Goal: Task Accomplishment & Management: Manage account settings

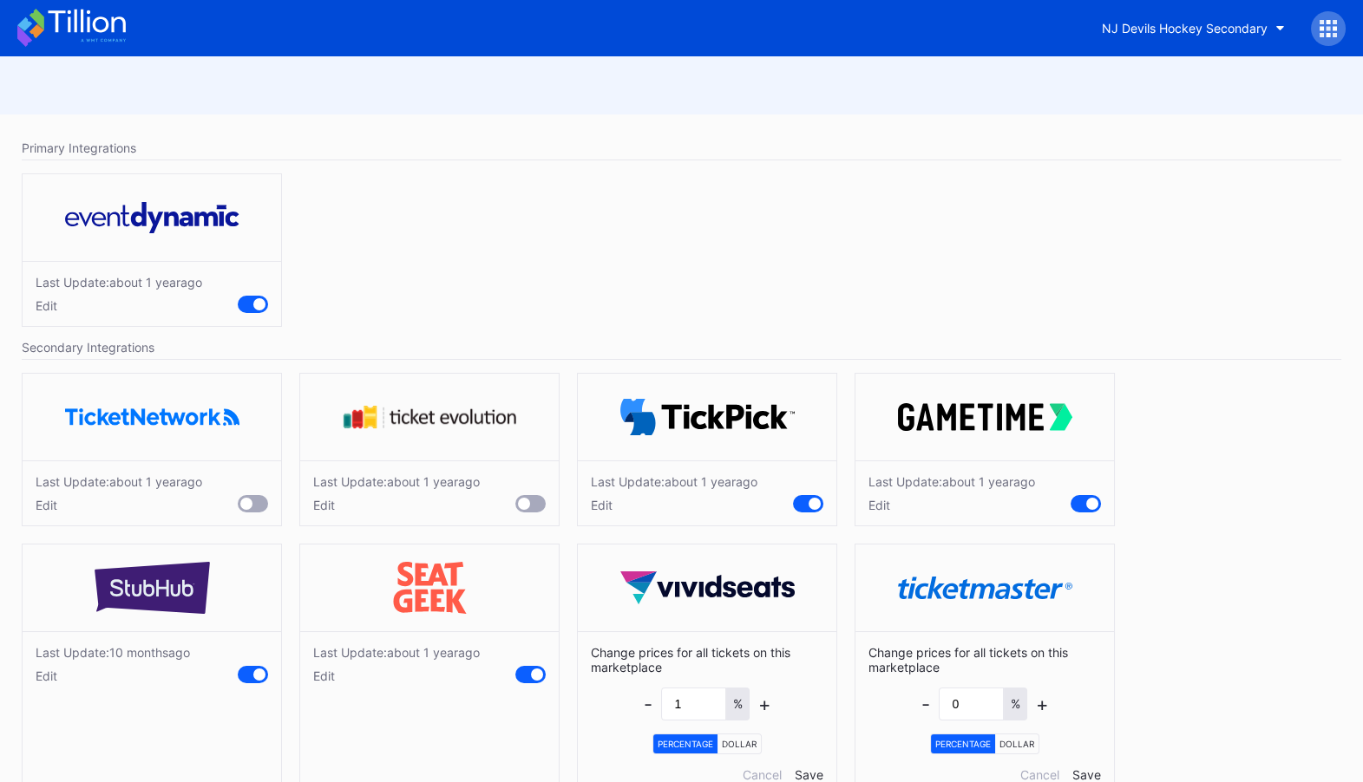
click at [1251, 51] on div "NJ Devils Hockey Secondary" at bounding box center [681, 28] width 1363 height 56
click at [1253, 22] on div "NJ Devils Hockey Secondary" at bounding box center [1185, 28] width 166 height 15
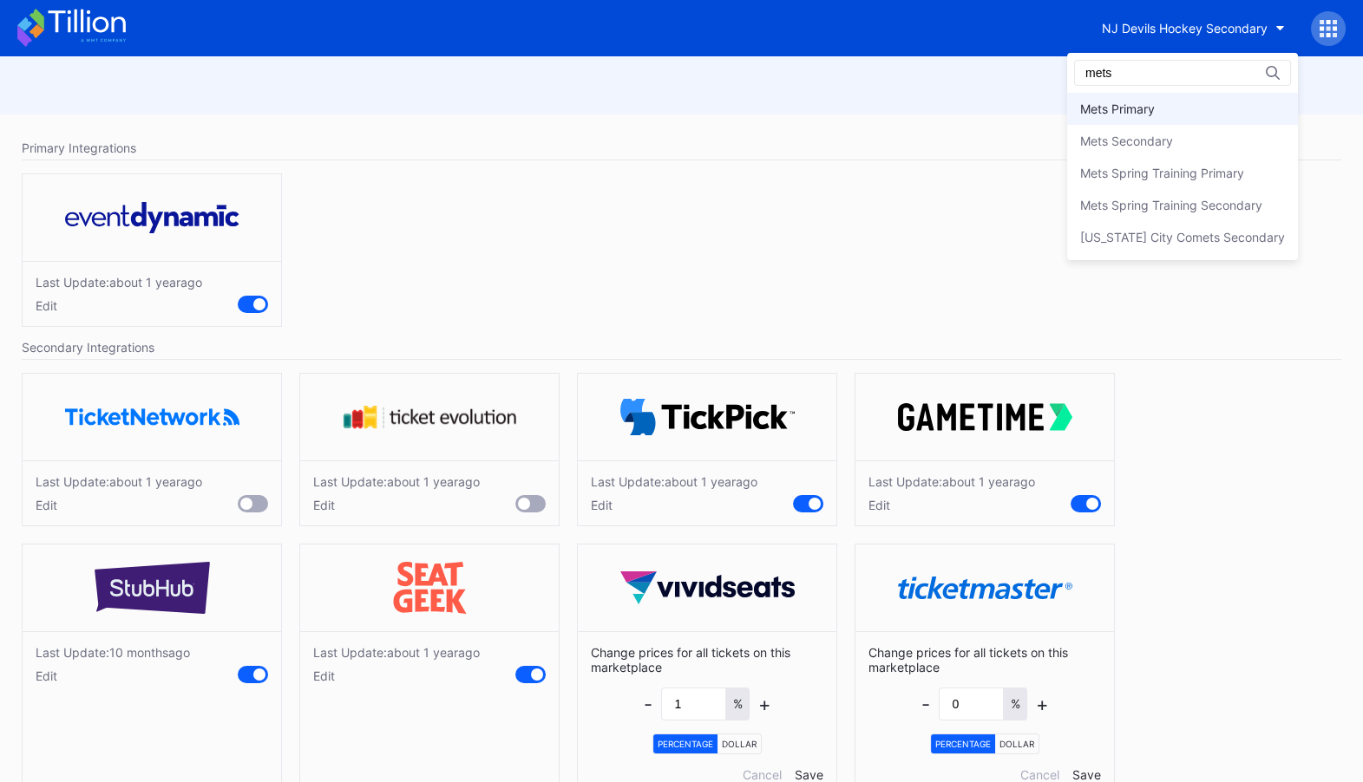
type input "mets"
click at [1204, 103] on div "Mets Primary" at bounding box center [1182, 109] width 231 height 32
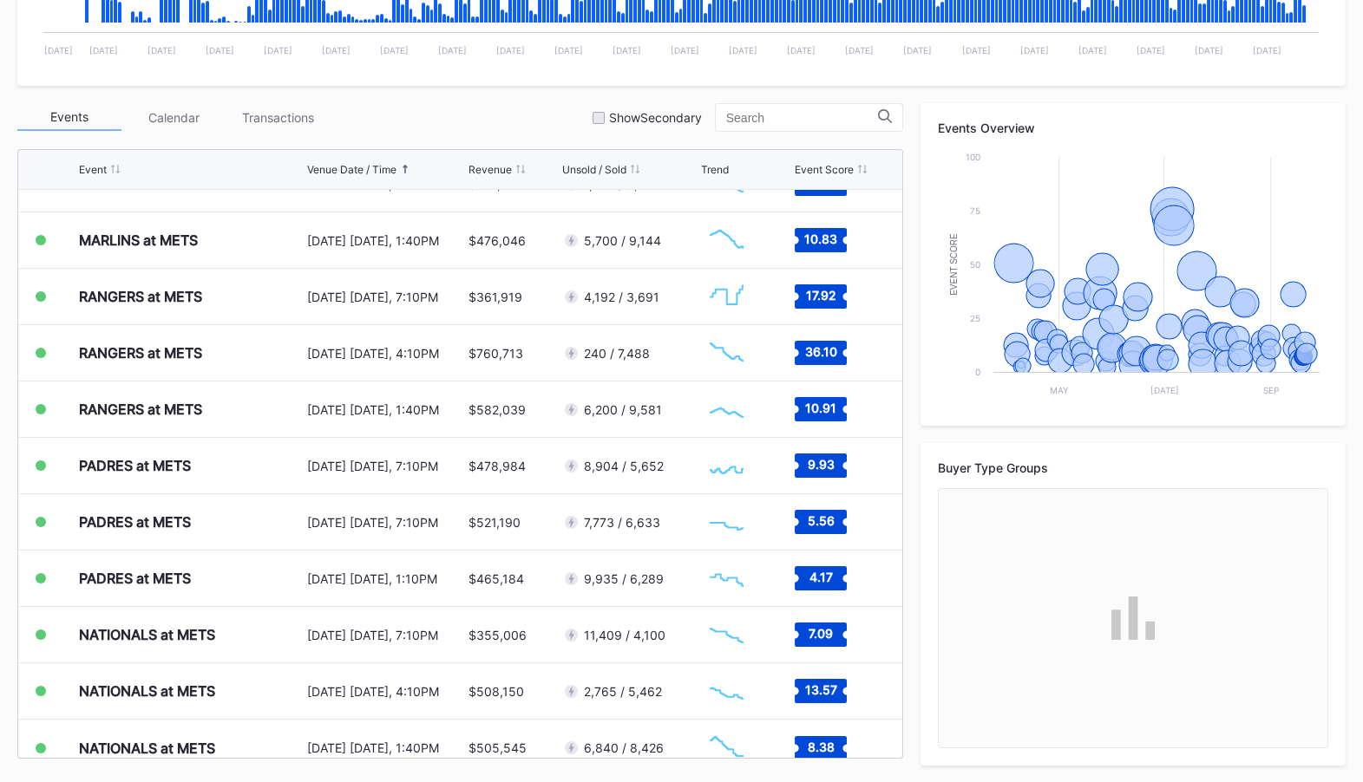
scroll to position [3909, 0]
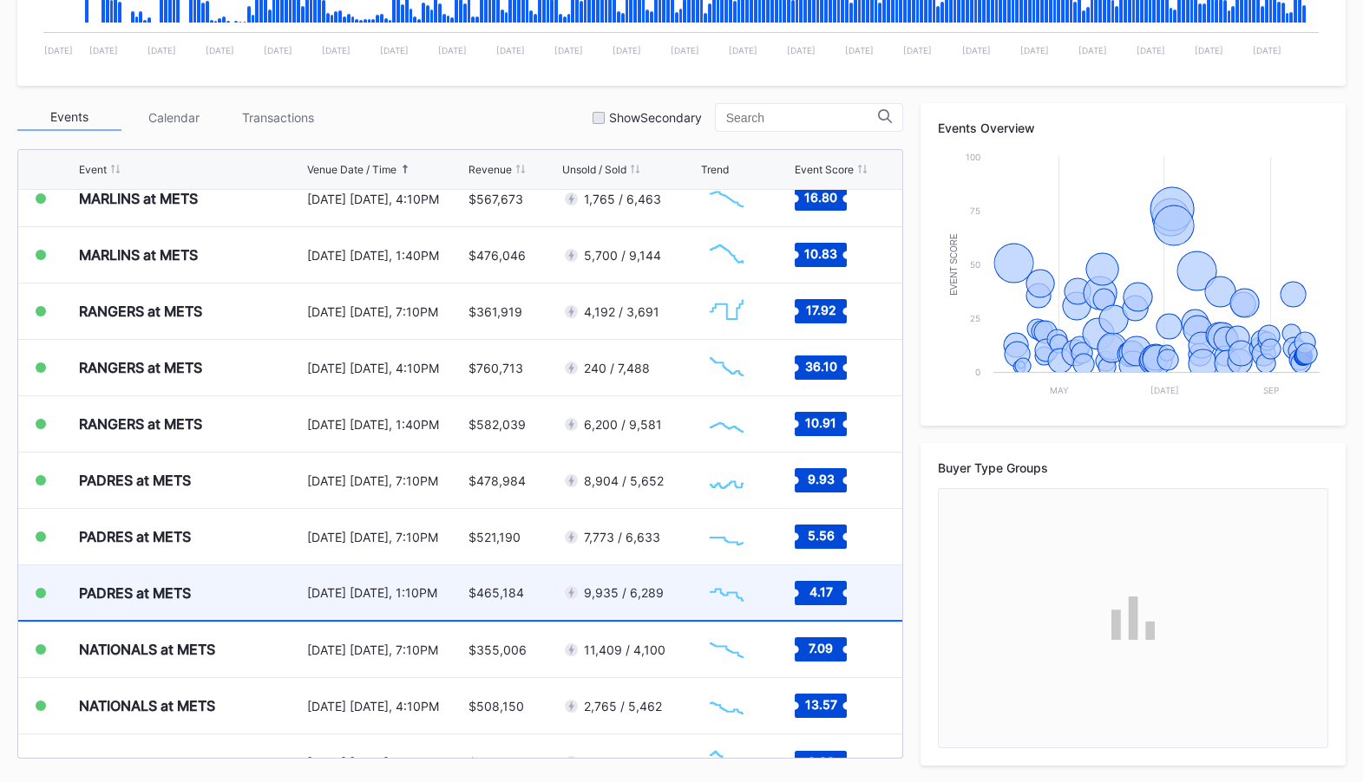
click at [670, 595] on div "9,935 / 6,289" at bounding box center [629, 593] width 134 height 55
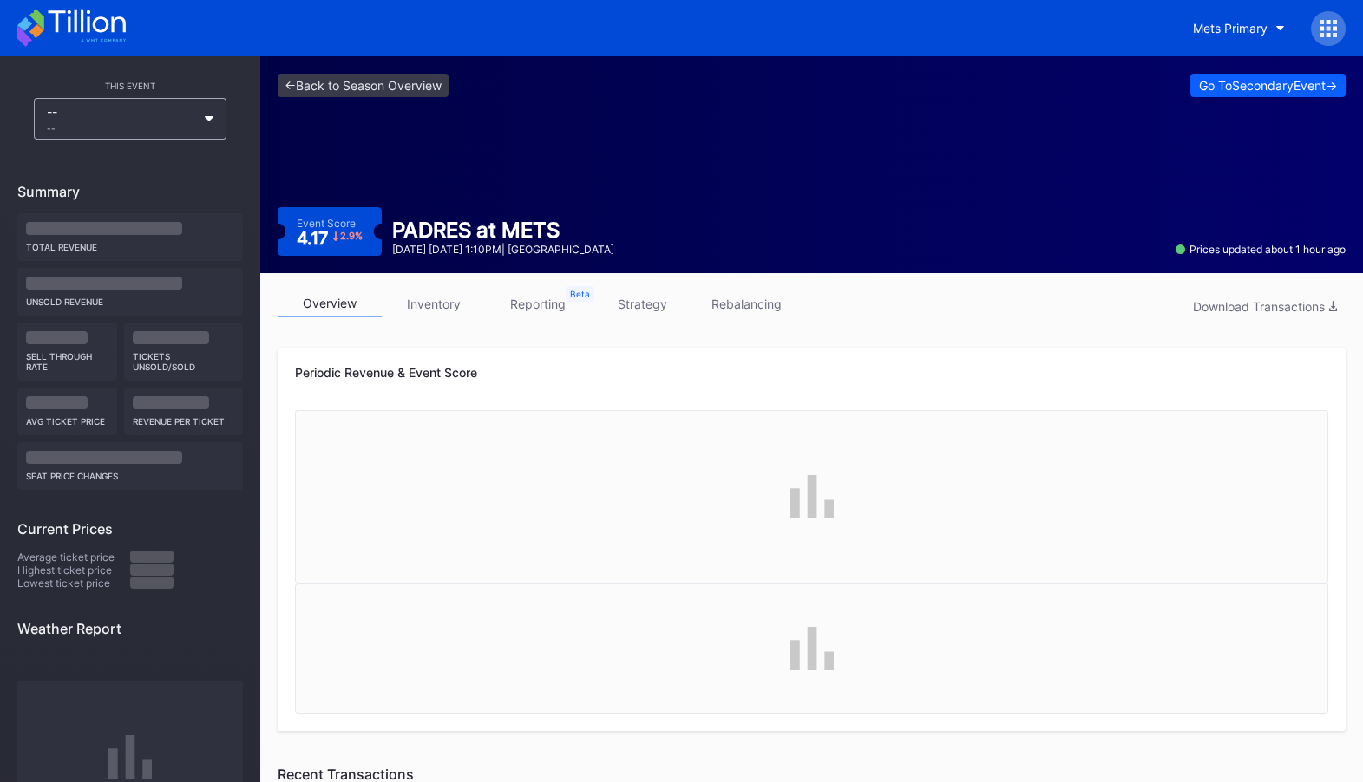
click at [441, 312] on link "inventory" at bounding box center [434, 304] width 104 height 27
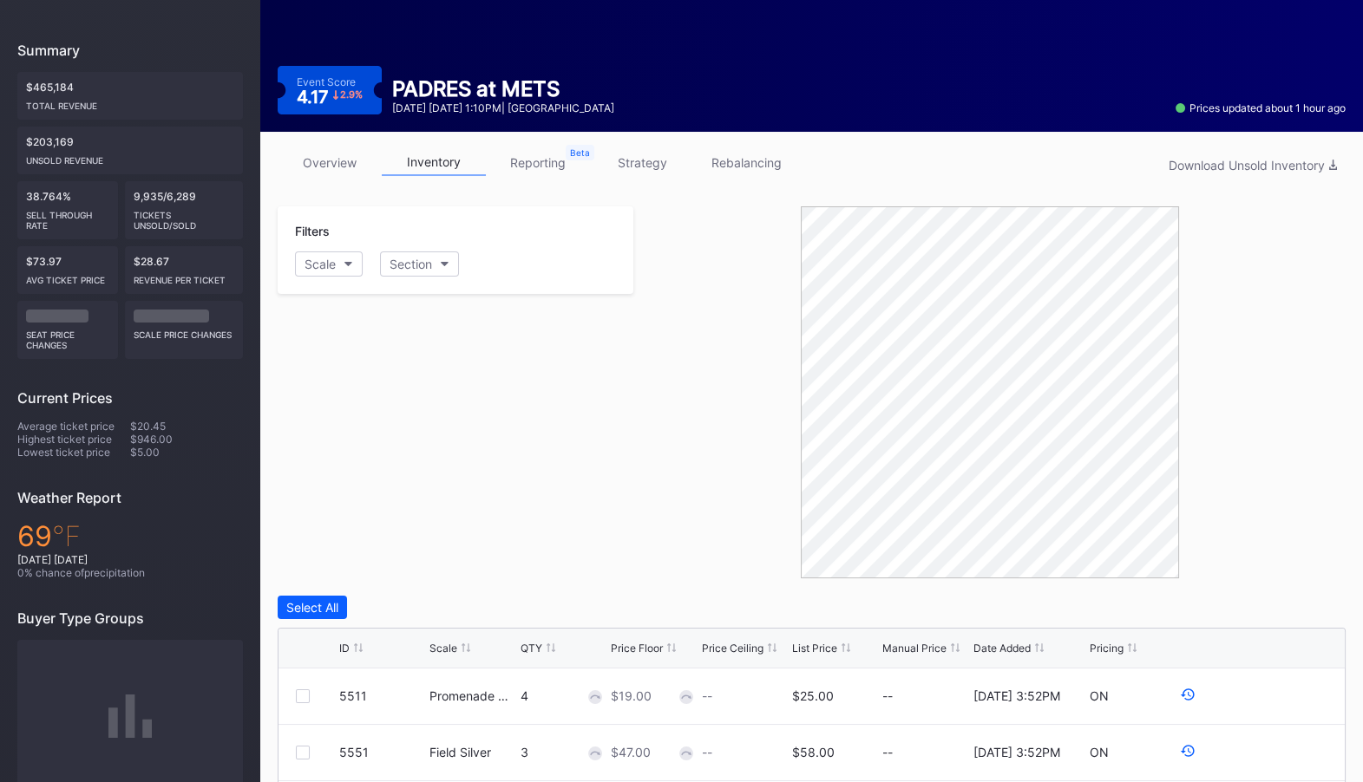
scroll to position [481, 0]
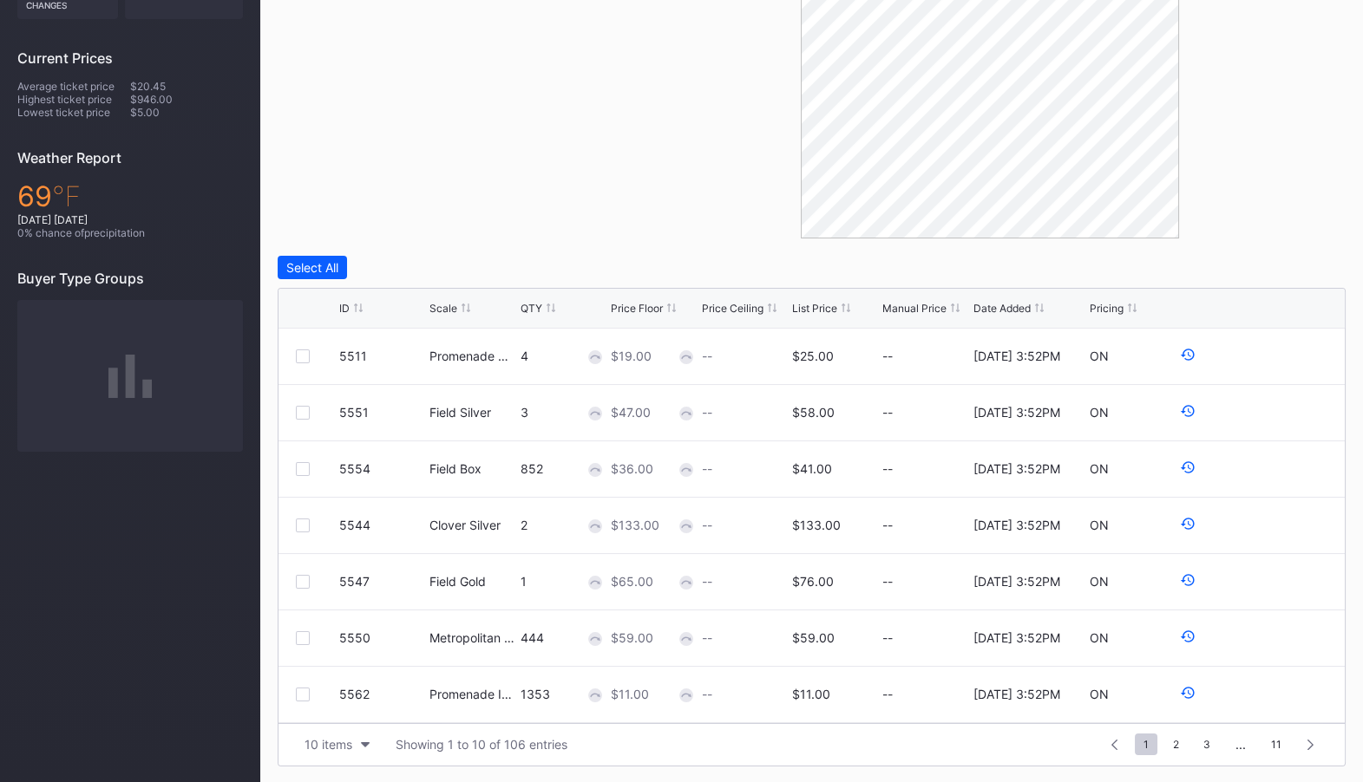
click at [821, 308] on div "List Price" at bounding box center [814, 308] width 45 height 13
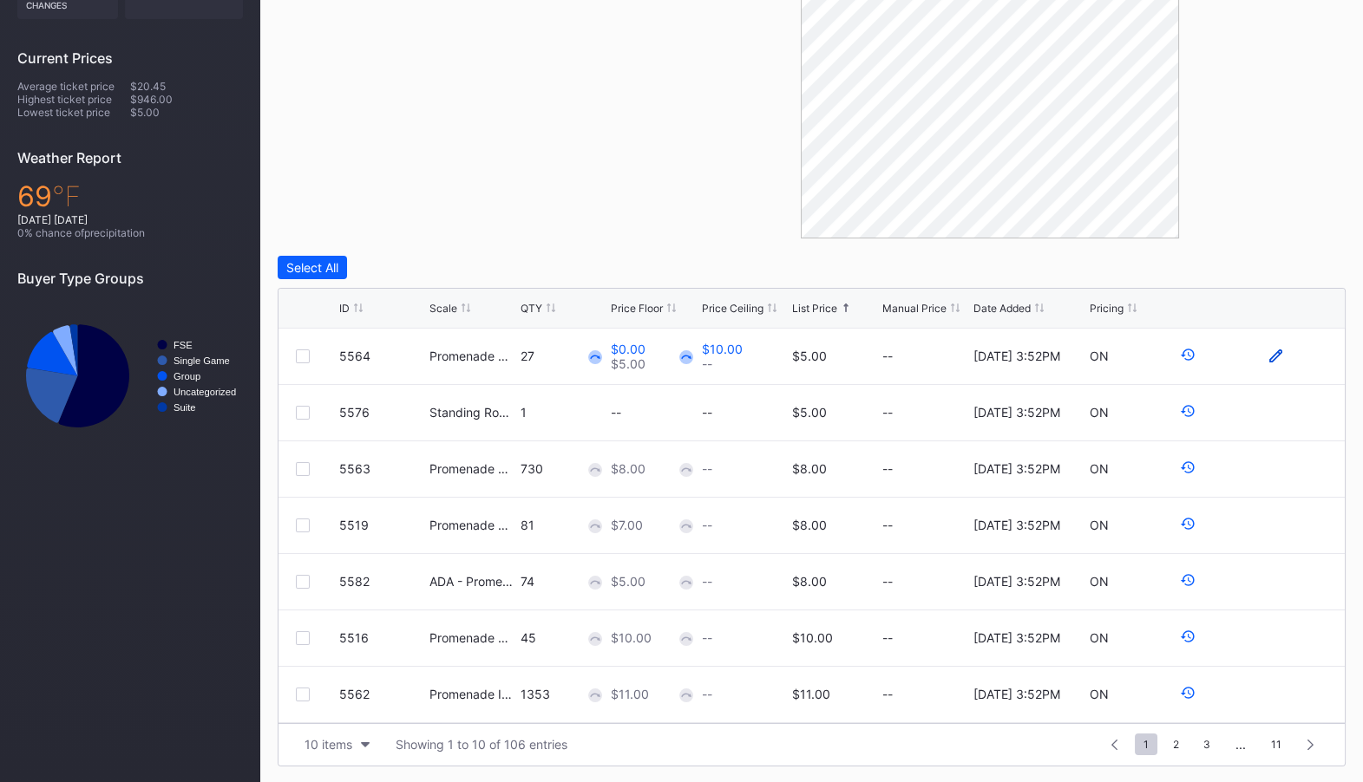
click at [1270, 357] on icon at bounding box center [1275, 356] width 13 height 13
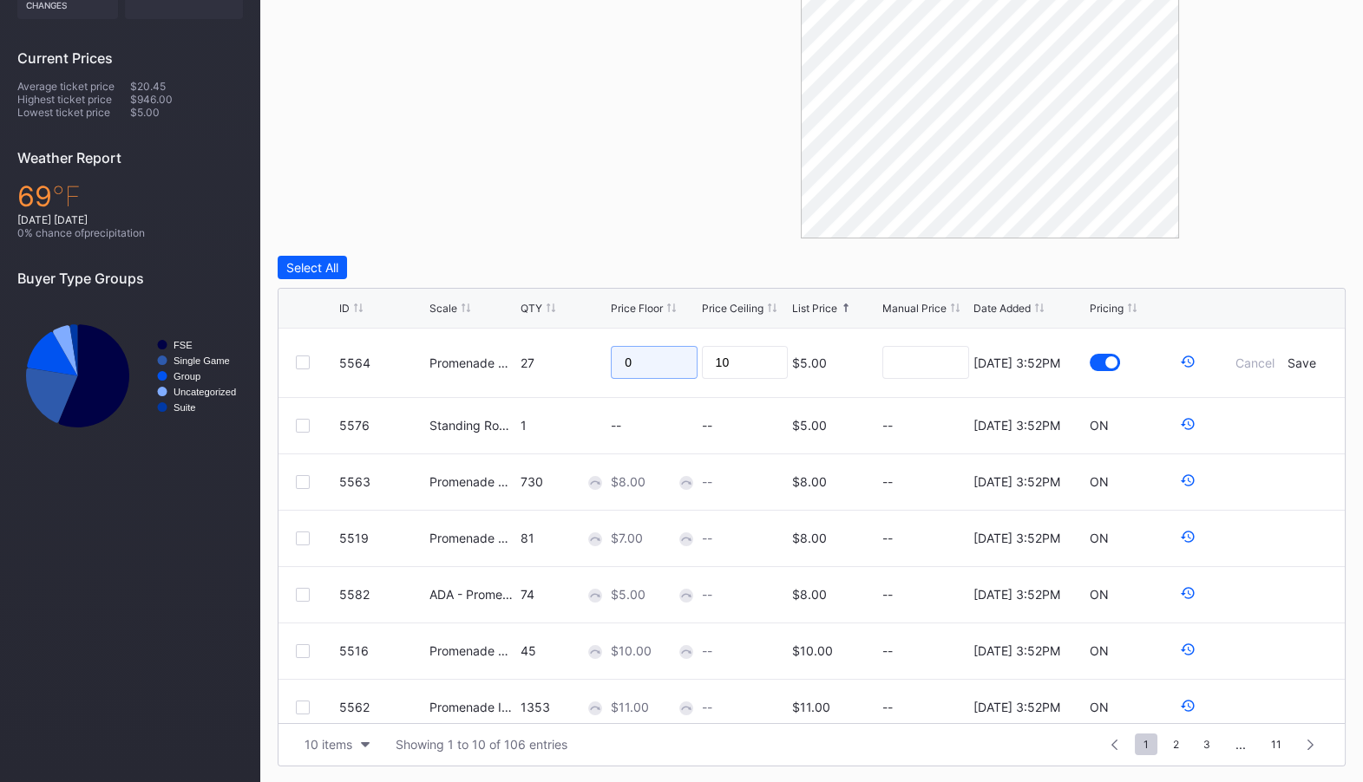
drag, startPoint x: 665, startPoint y: 368, endPoint x: 583, endPoint y: 359, distance: 82.9
click at [588, 361] on form "5564 Promenade Outfield 27 0 10 $5.00 4/28/2025 3:52PM Cancel Save" at bounding box center [833, 363] width 988 height 69
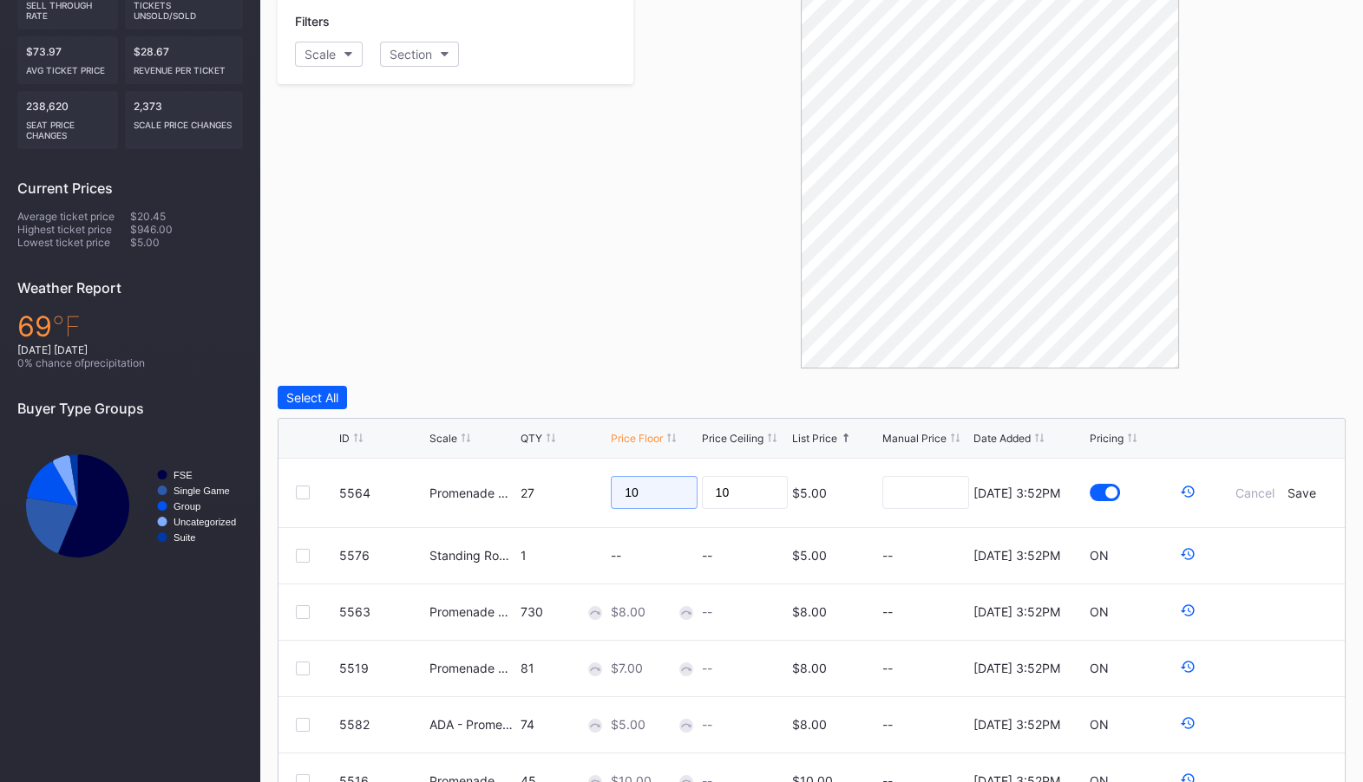
scroll to position [460, 0]
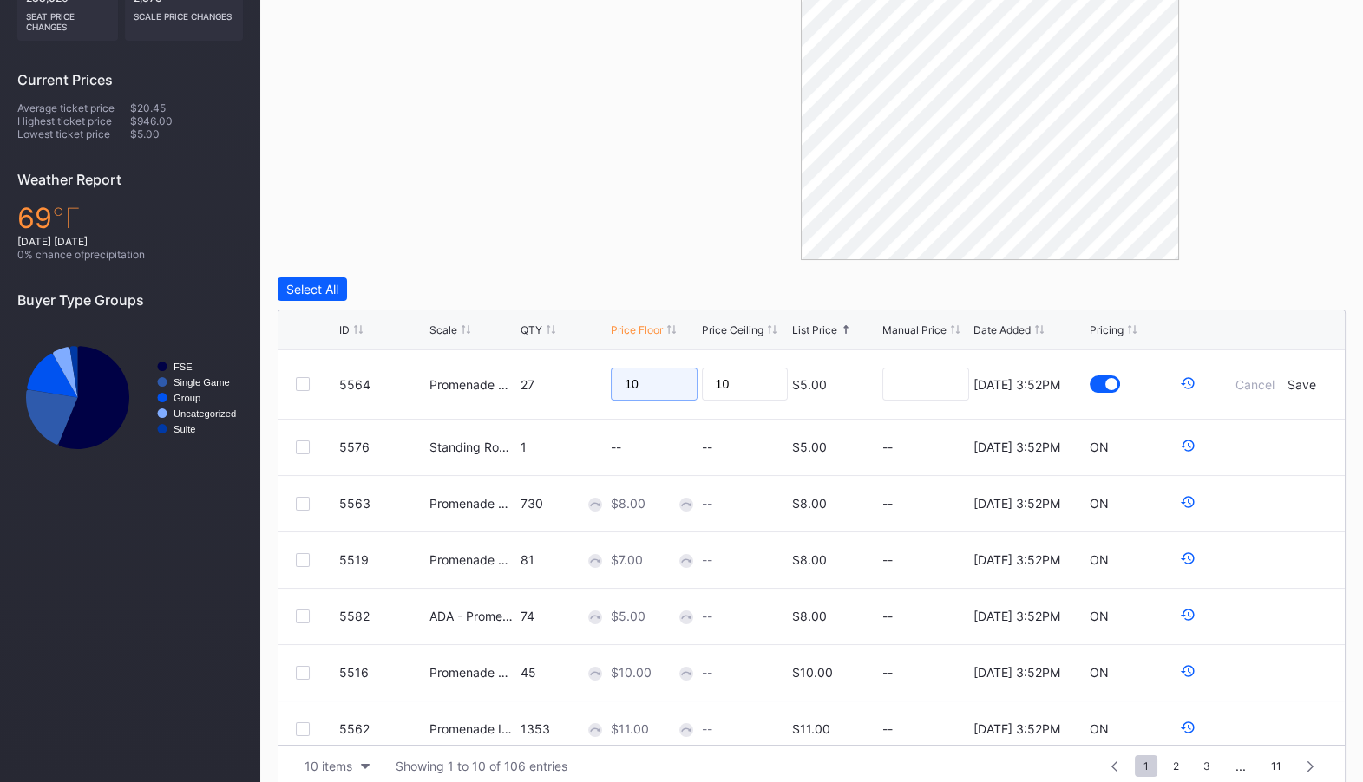
type input "10"
click at [651, 193] on div at bounding box center [989, 74] width 712 height 372
click at [1252, 388] on div "Cancel" at bounding box center [1254, 384] width 39 height 15
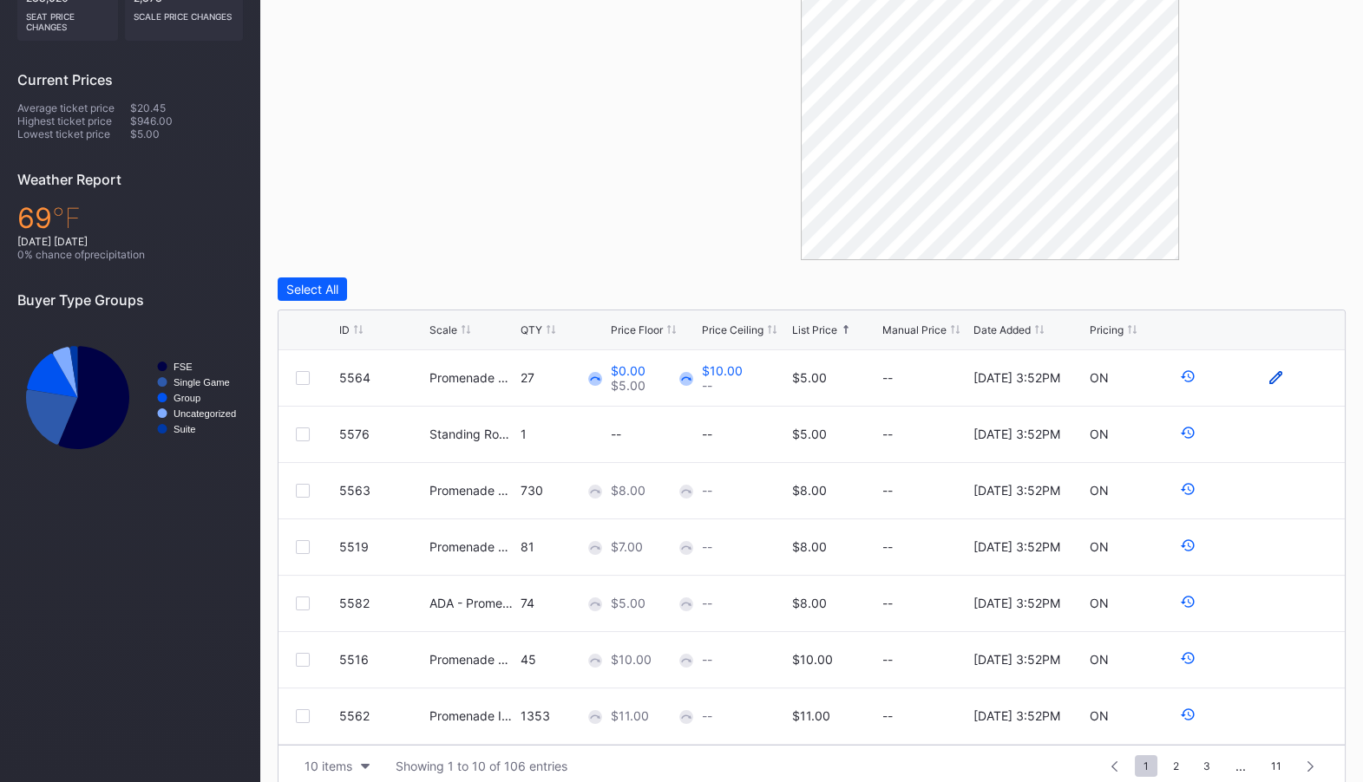
click at [1276, 374] on icon at bounding box center [1275, 377] width 13 height 13
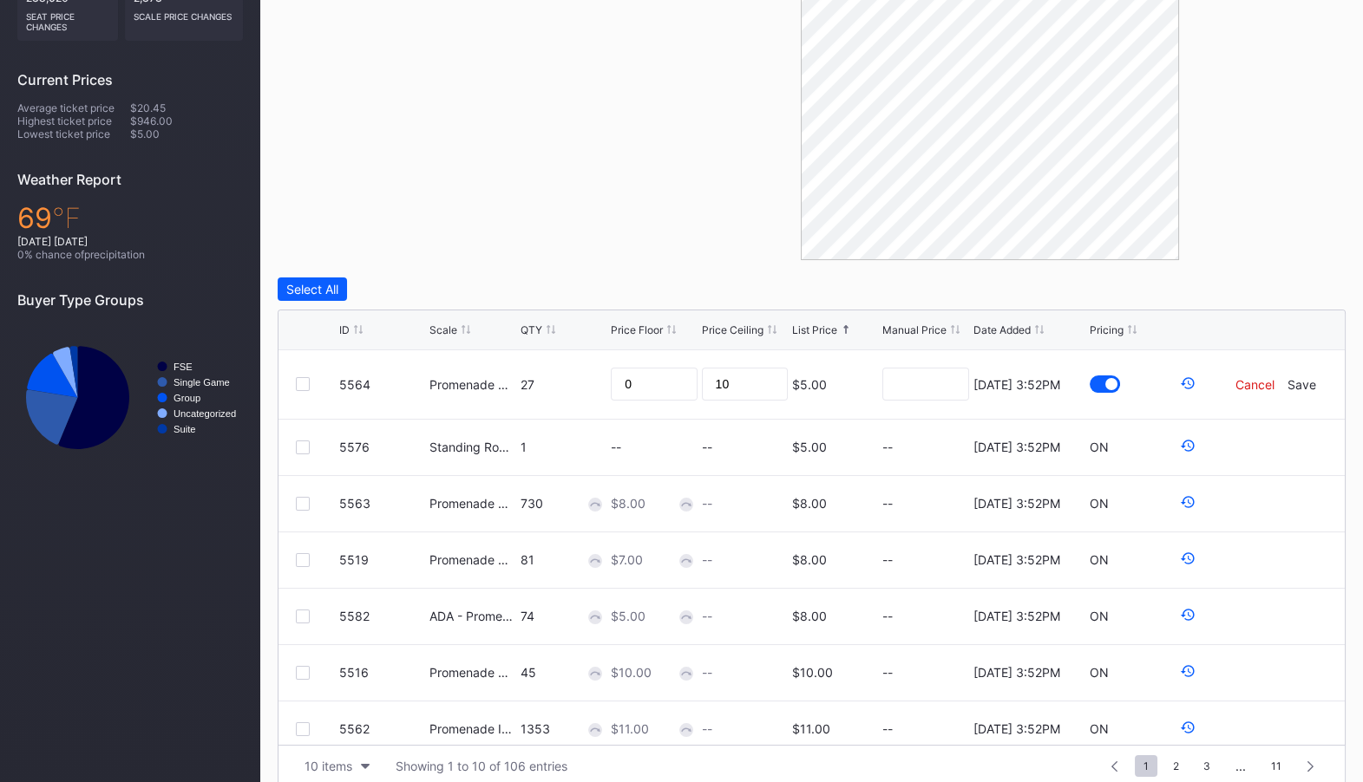
click at [1262, 384] on div "Cancel" at bounding box center [1254, 384] width 39 height 15
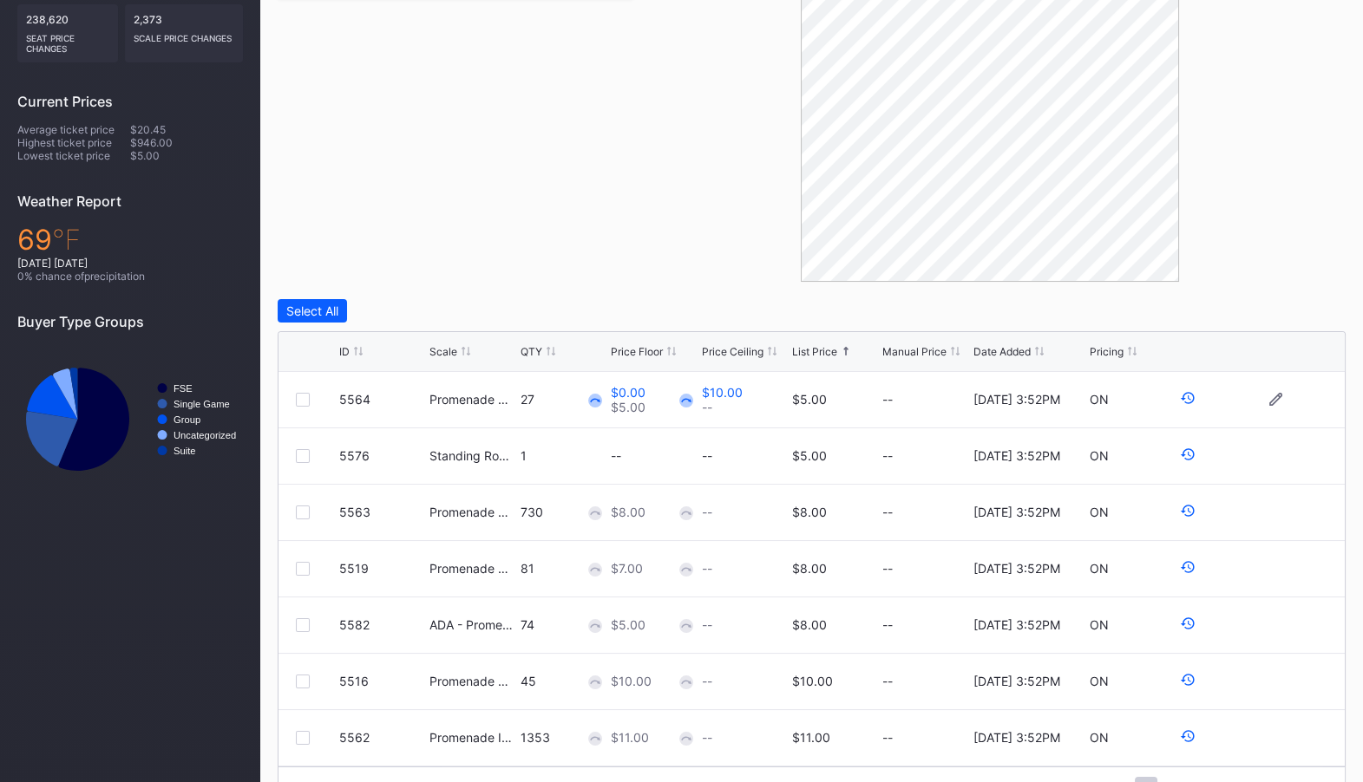
scroll to position [471, 0]
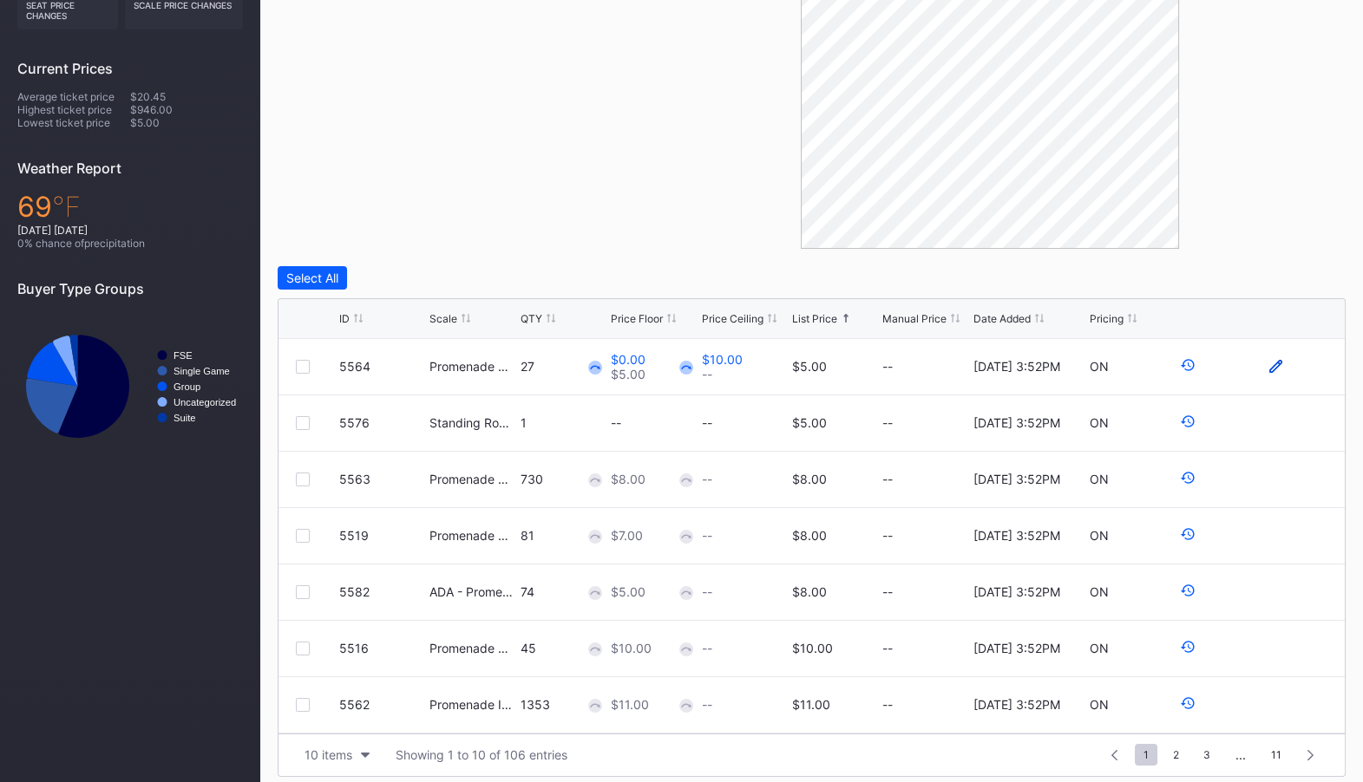
click at [1278, 365] on icon at bounding box center [1275, 366] width 13 height 13
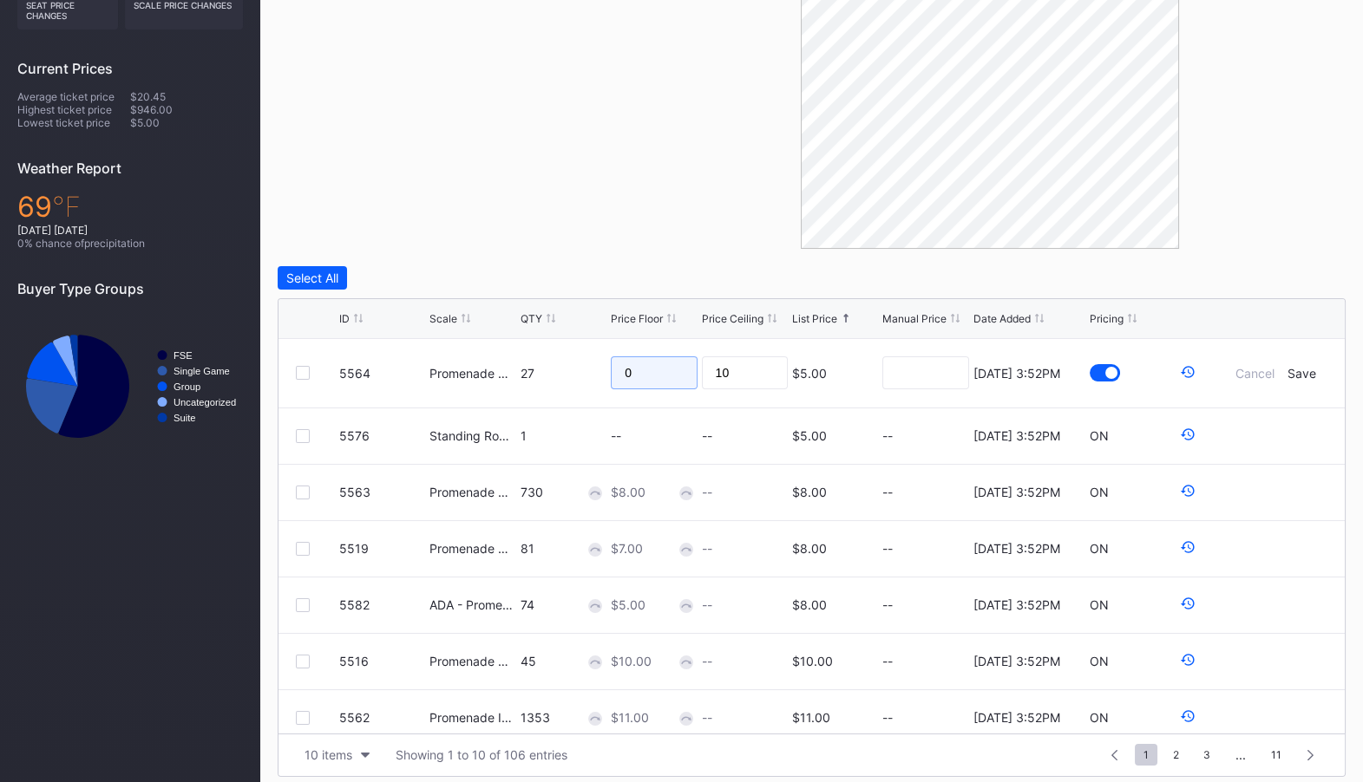
drag, startPoint x: 630, startPoint y: 374, endPoint x: 569, endPoint y: 374, distance: 60.7
click at [569, 374] on form "5564 Promenade Outfield 27 0 10 $5.00 4/28/2025 3:52PM Cancel Save" at bounding box center [833, 373] width 988 height 69
type input "1"
type input "8"
click at [1304, 374] on div "Save" at bounding box center [1301, 373] width 29 height 15
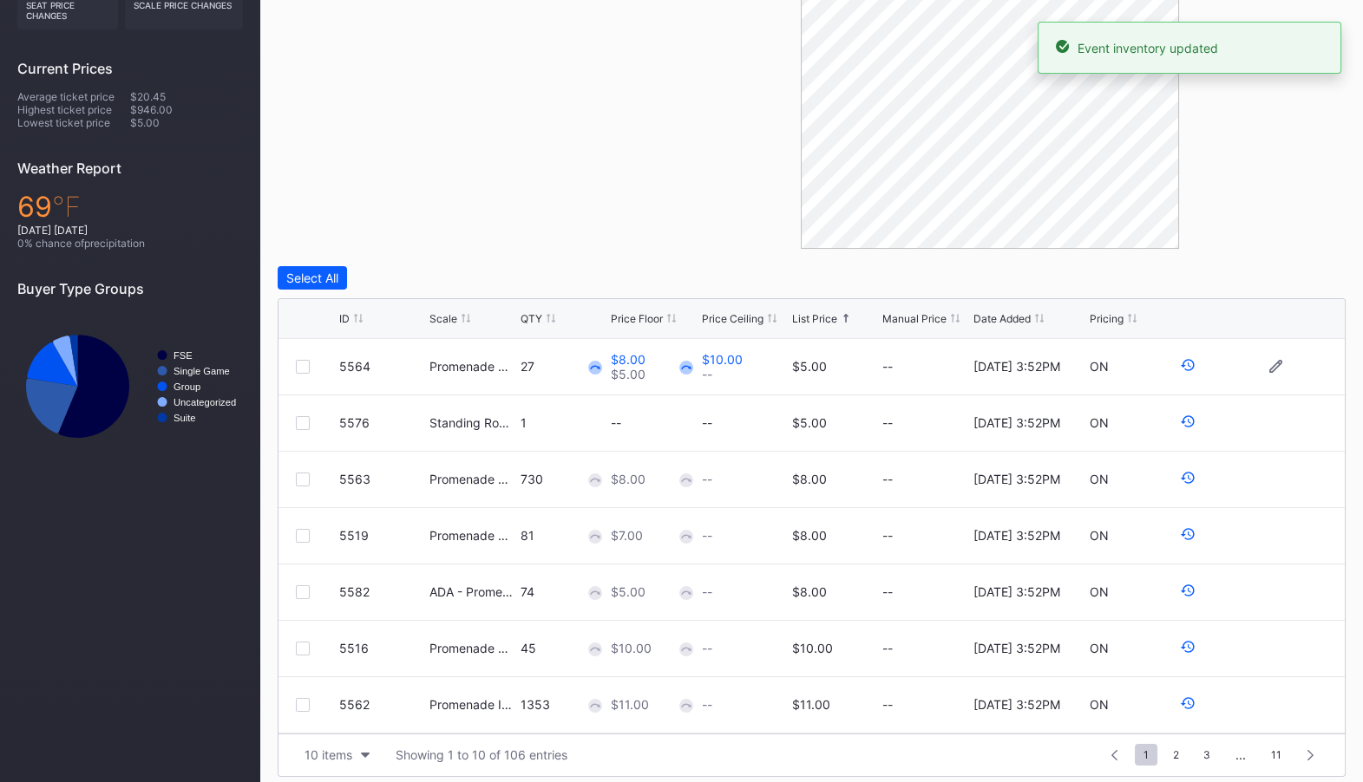
scroll to position [0, 0]
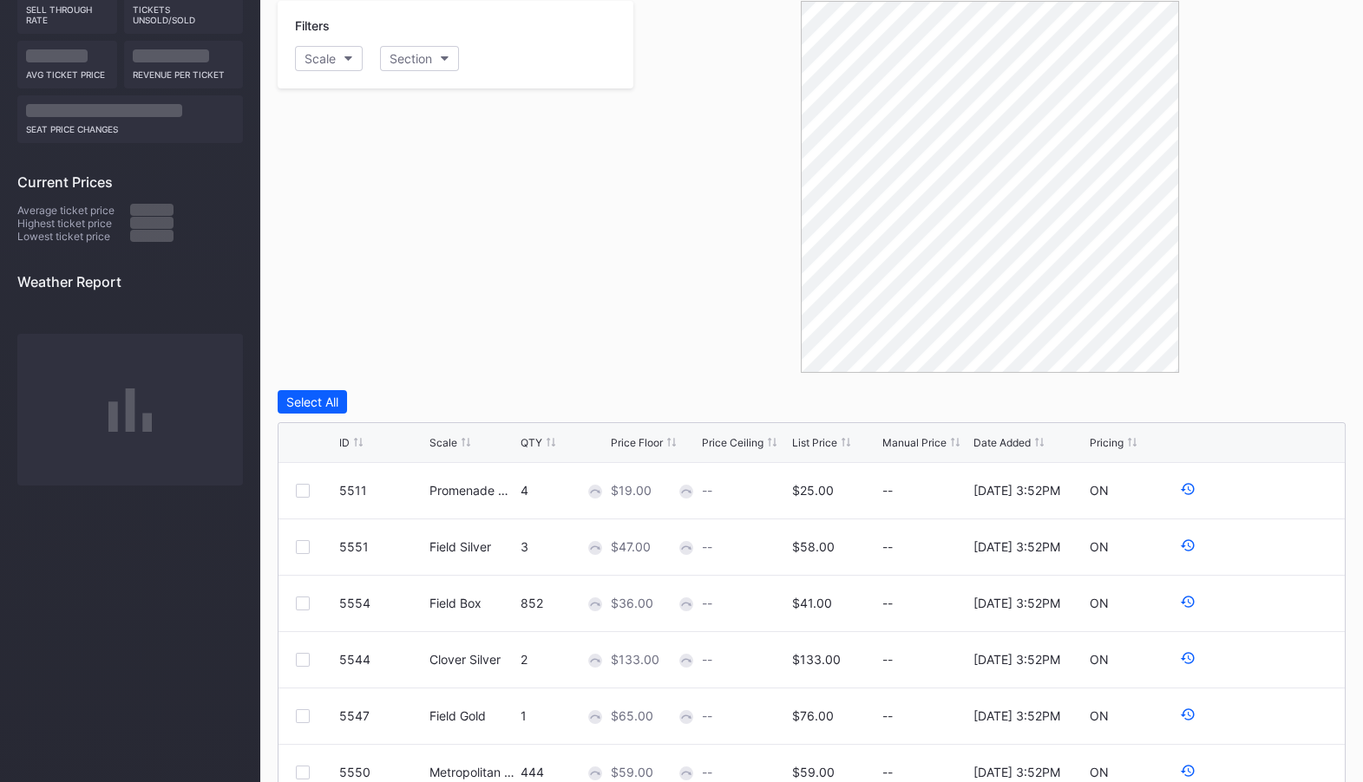
scroll to position [345, 0]
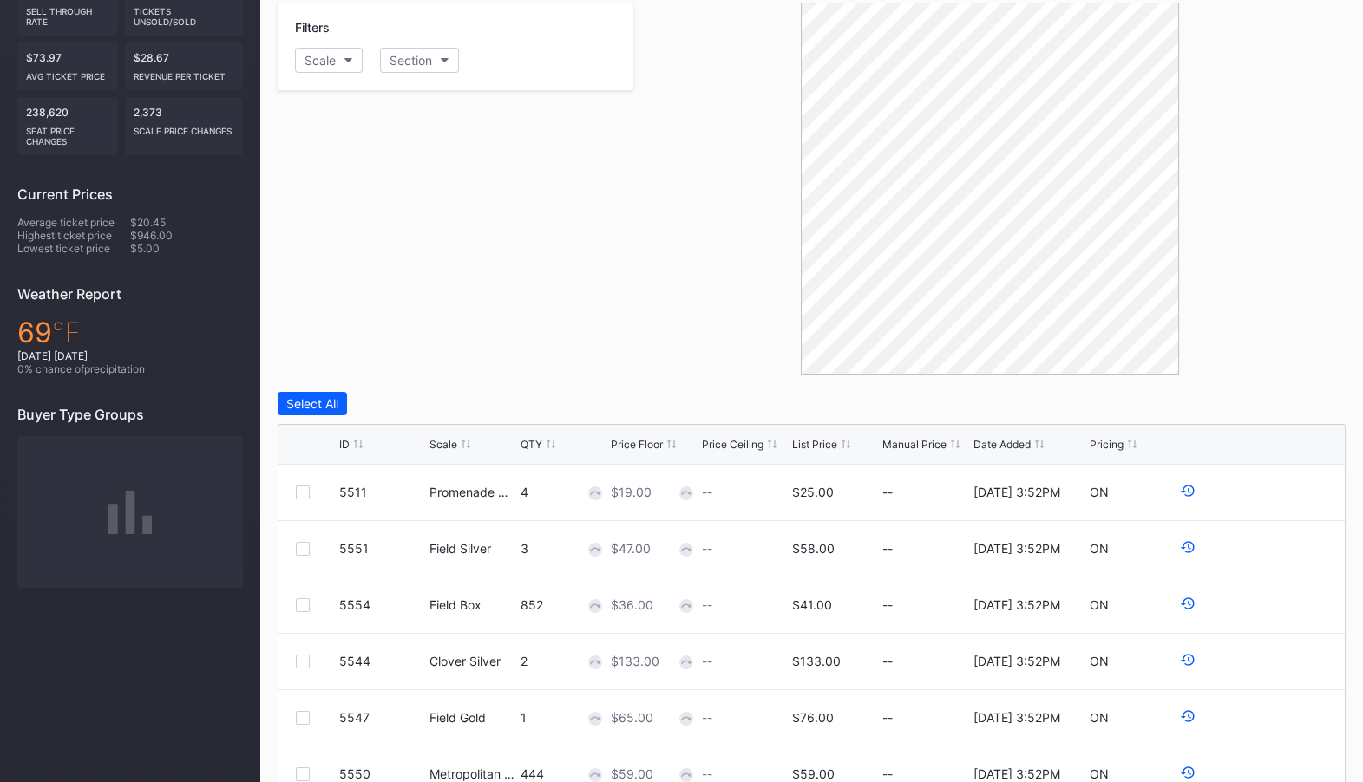
click at [808, 441] on div "List Price" at bounding box center [814, 444] width 45 height 13
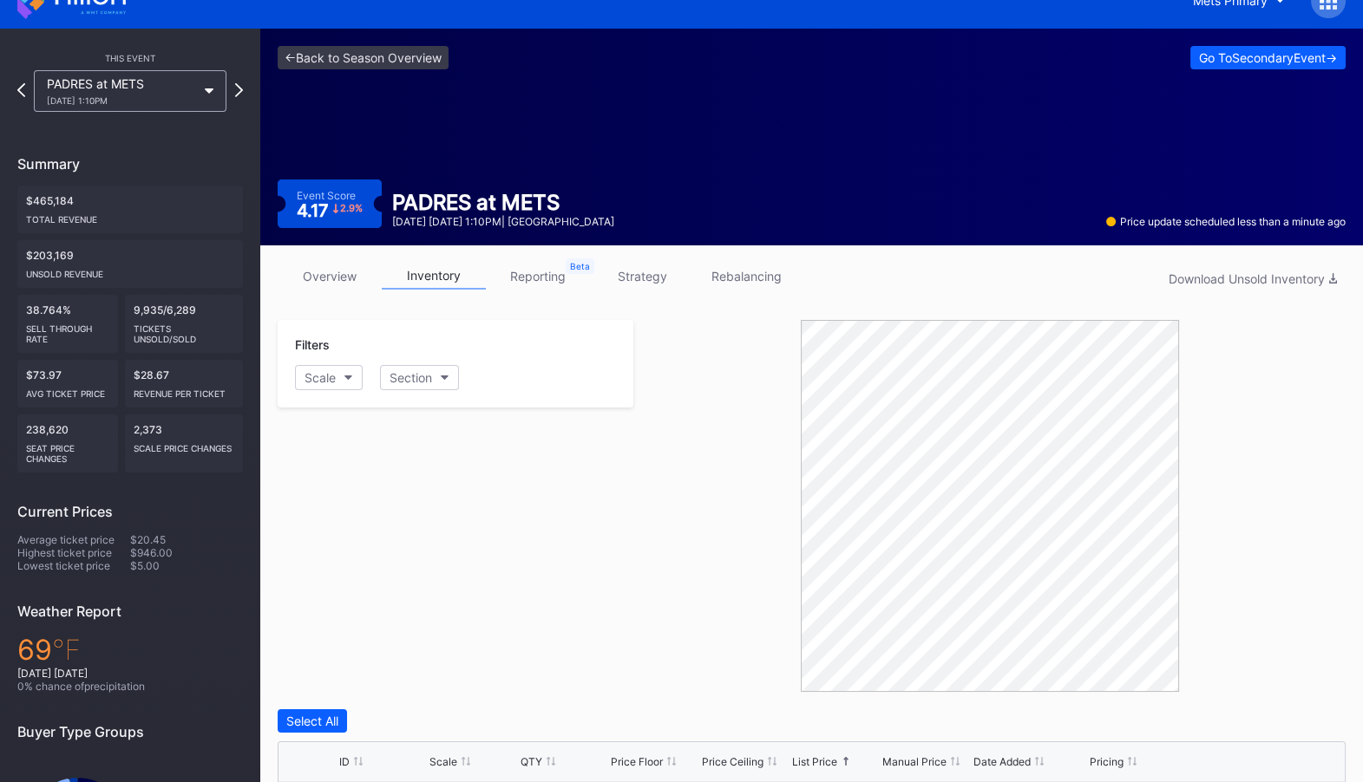
scroll to position [0, 0]
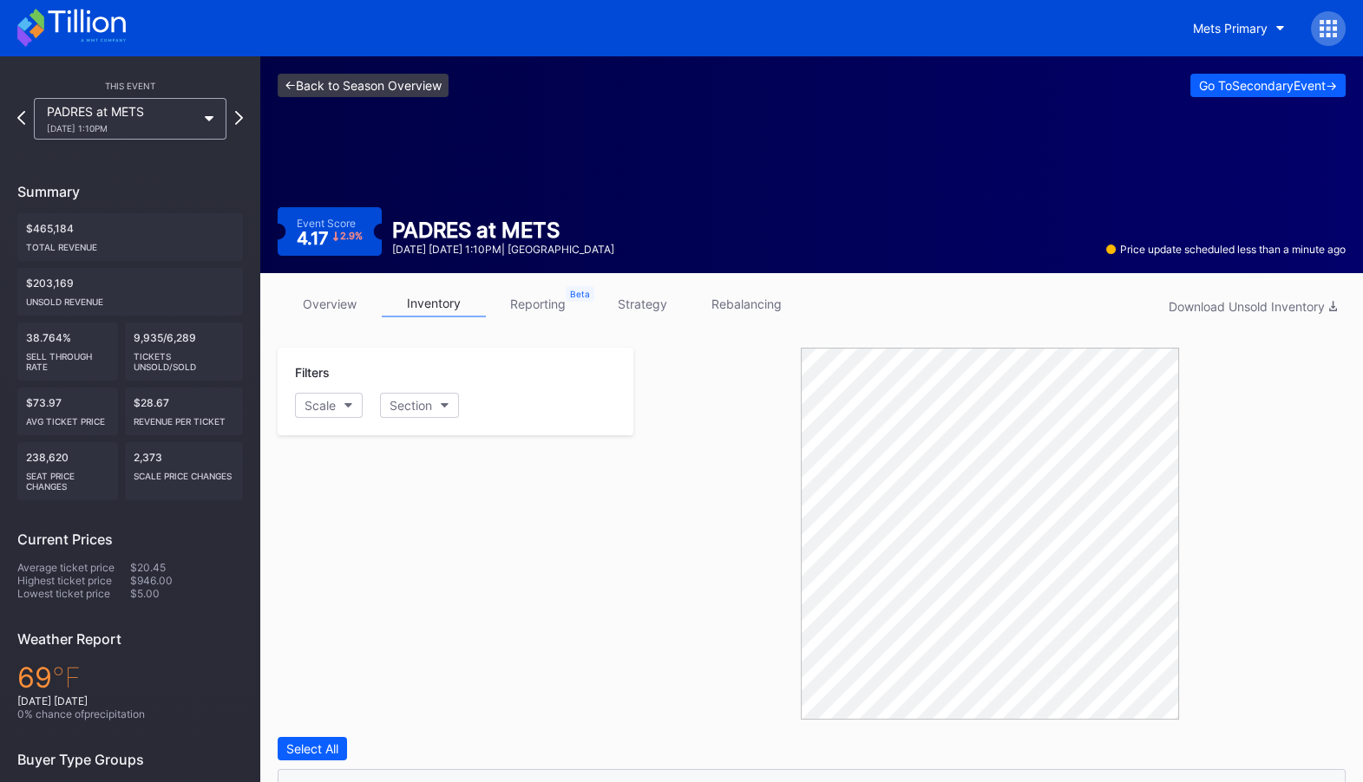
click at [354, 80] on link "<- Back to Season Overview" at bounding box center [363, 85] width 171 height 23
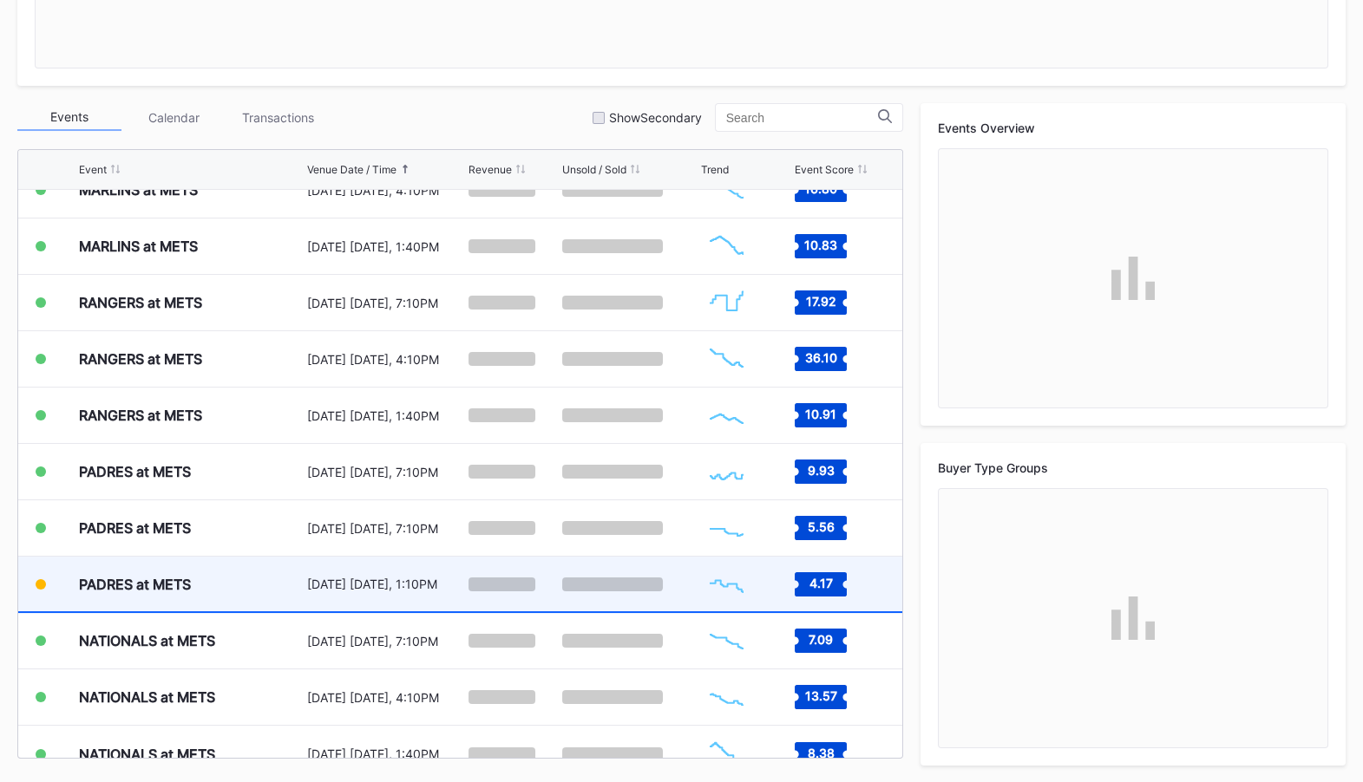
scroll to position [3907, 0]
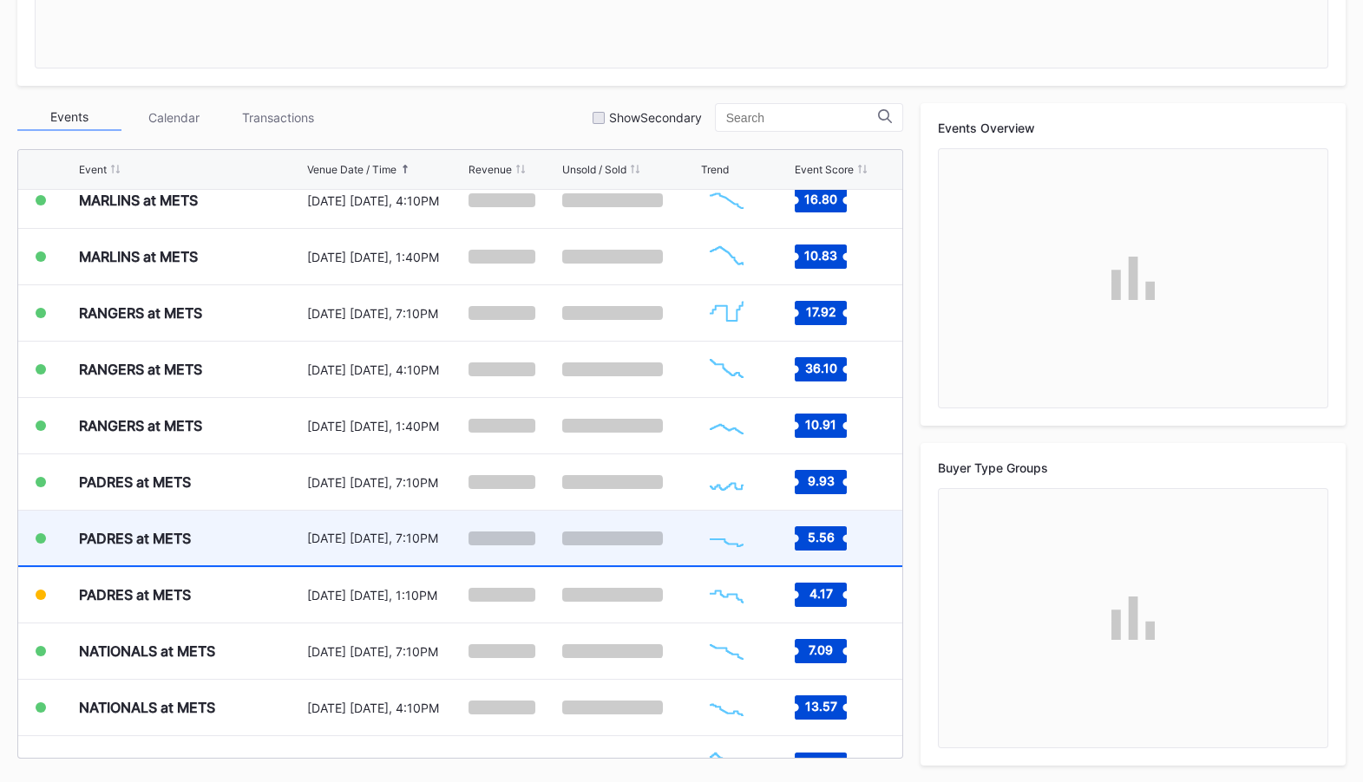
click at [448, 524] on div "[DATE] [DATE], 7:10PM" at bounding box center [385, 538] width 157 height 55
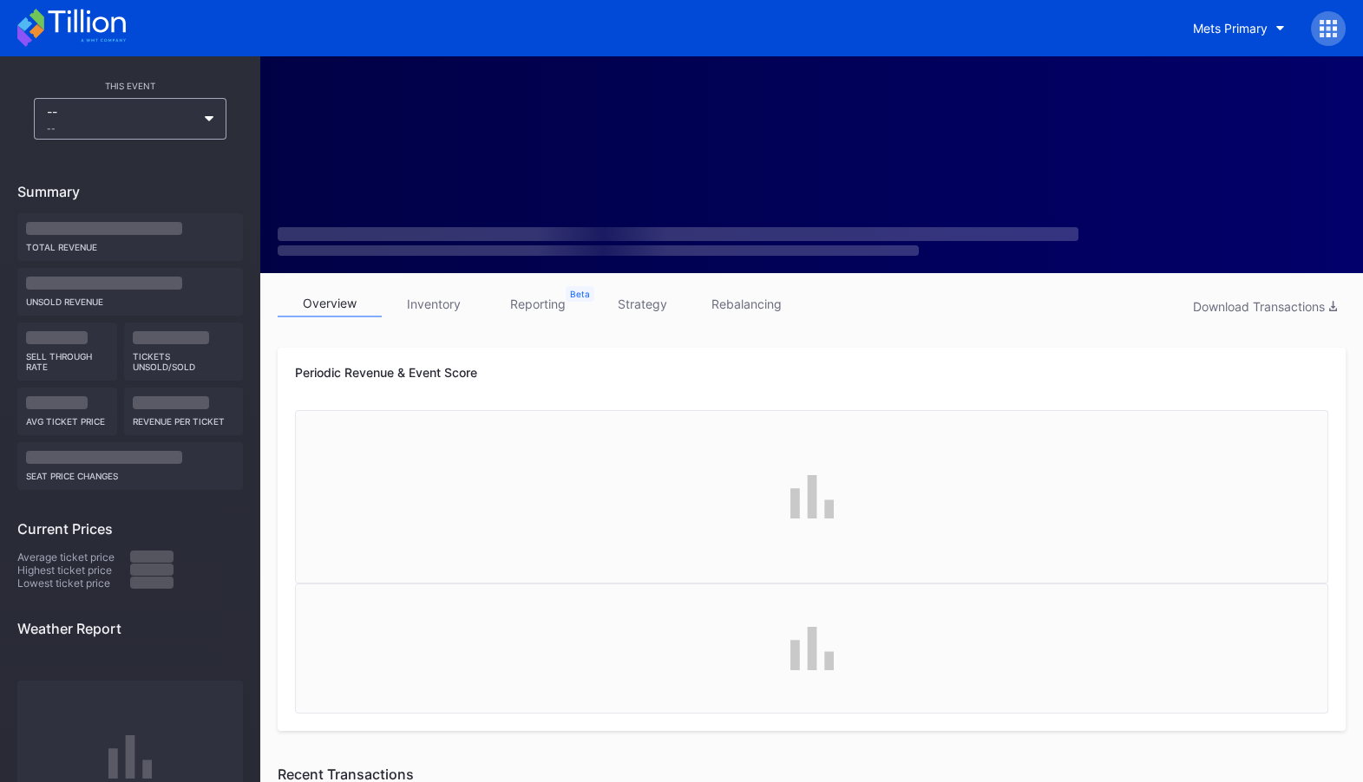
click at [453, 304] on link "inventory" at bounding box center [434, 304] width 104 height 27
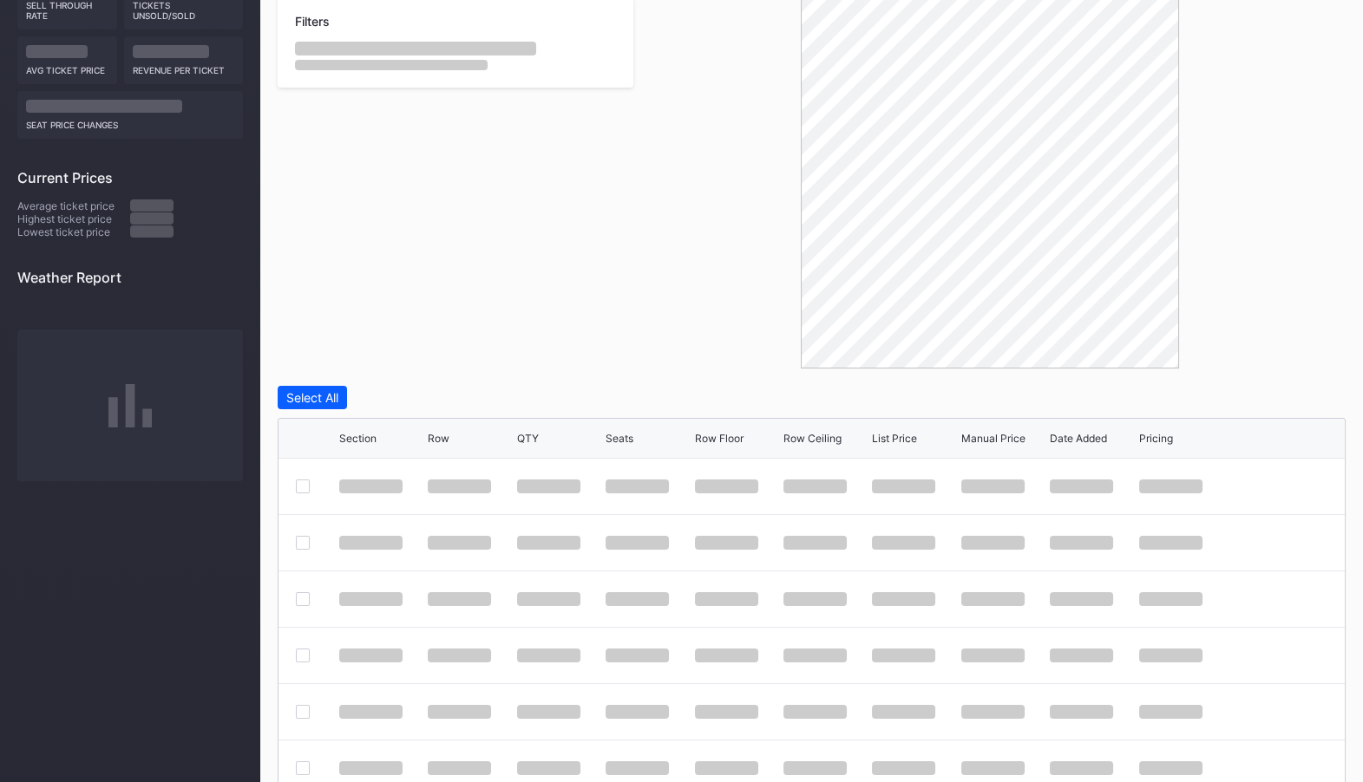
scroll to position [439, 0]
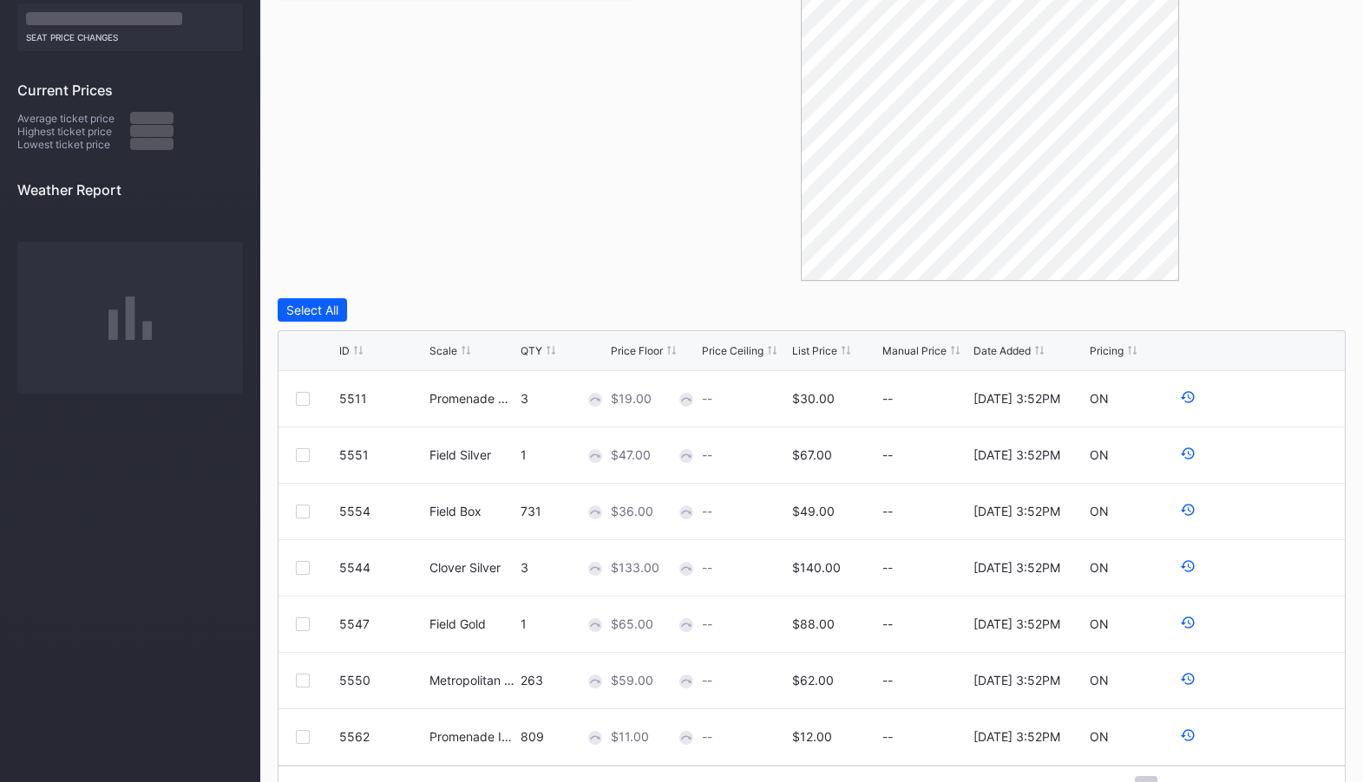
click at [803, 348] on div "List Price" at bounding box center [814, 350] width 45 height 13
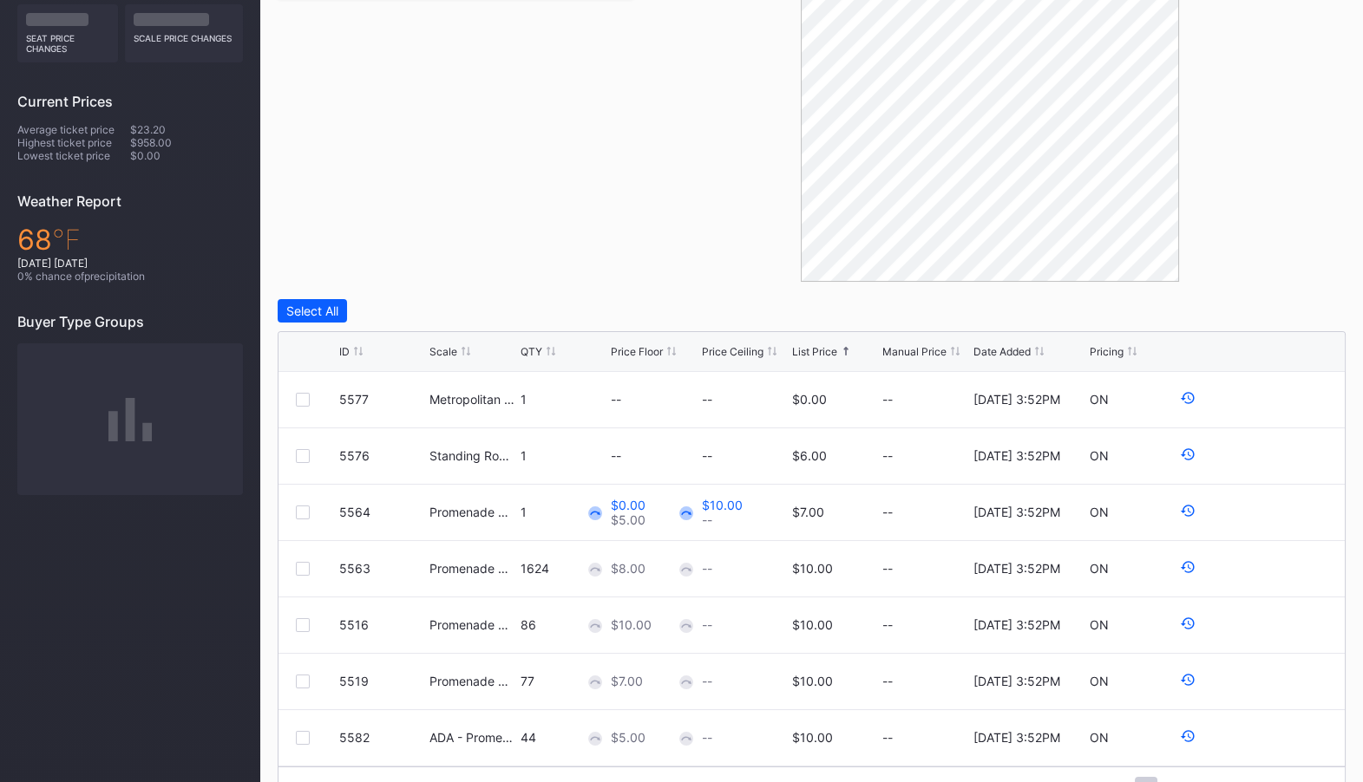
click at [803, 348] on div "List Price" at bounding box center [814, 351] width 45 height 13
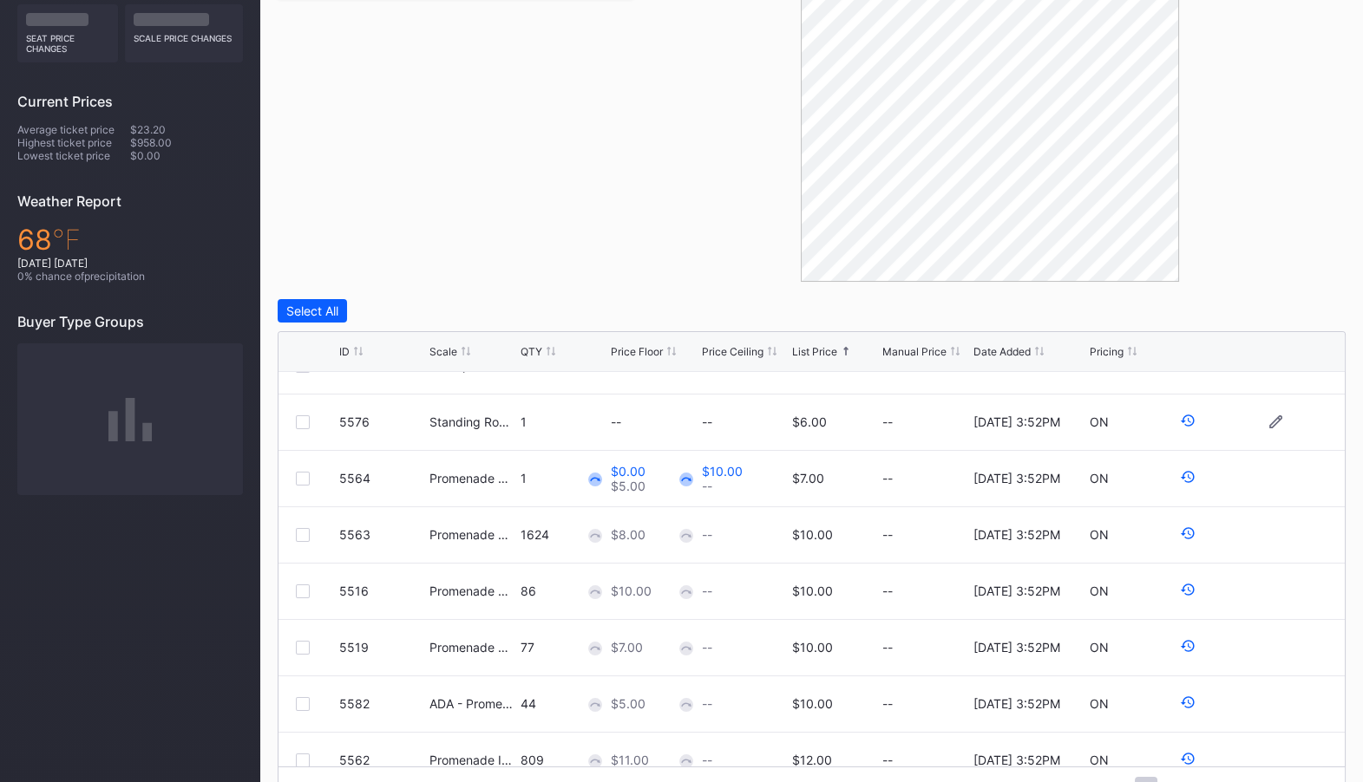
scroll to position [48, 0]
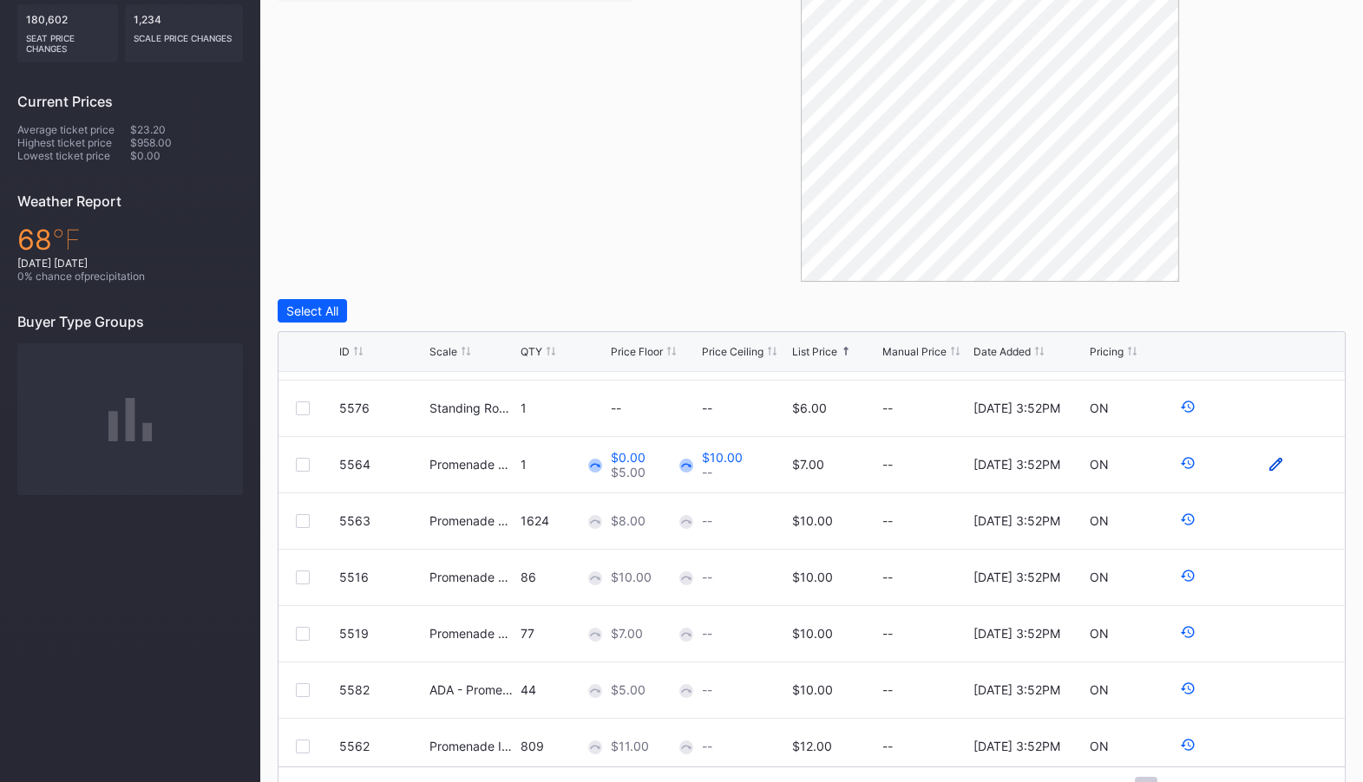
click at [1272, 463] on icon at bounding box center [1275, 464] width 13 height 13
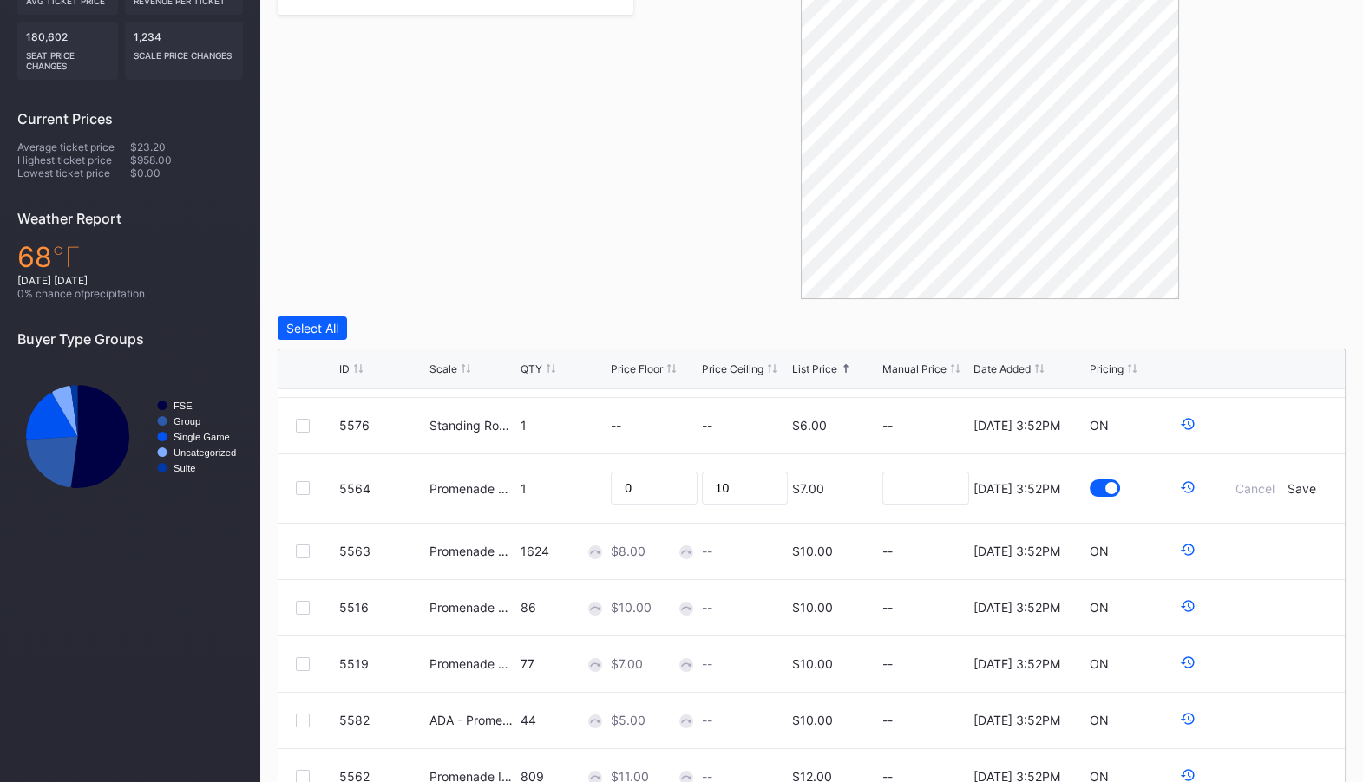
scroll to position [440, 0]
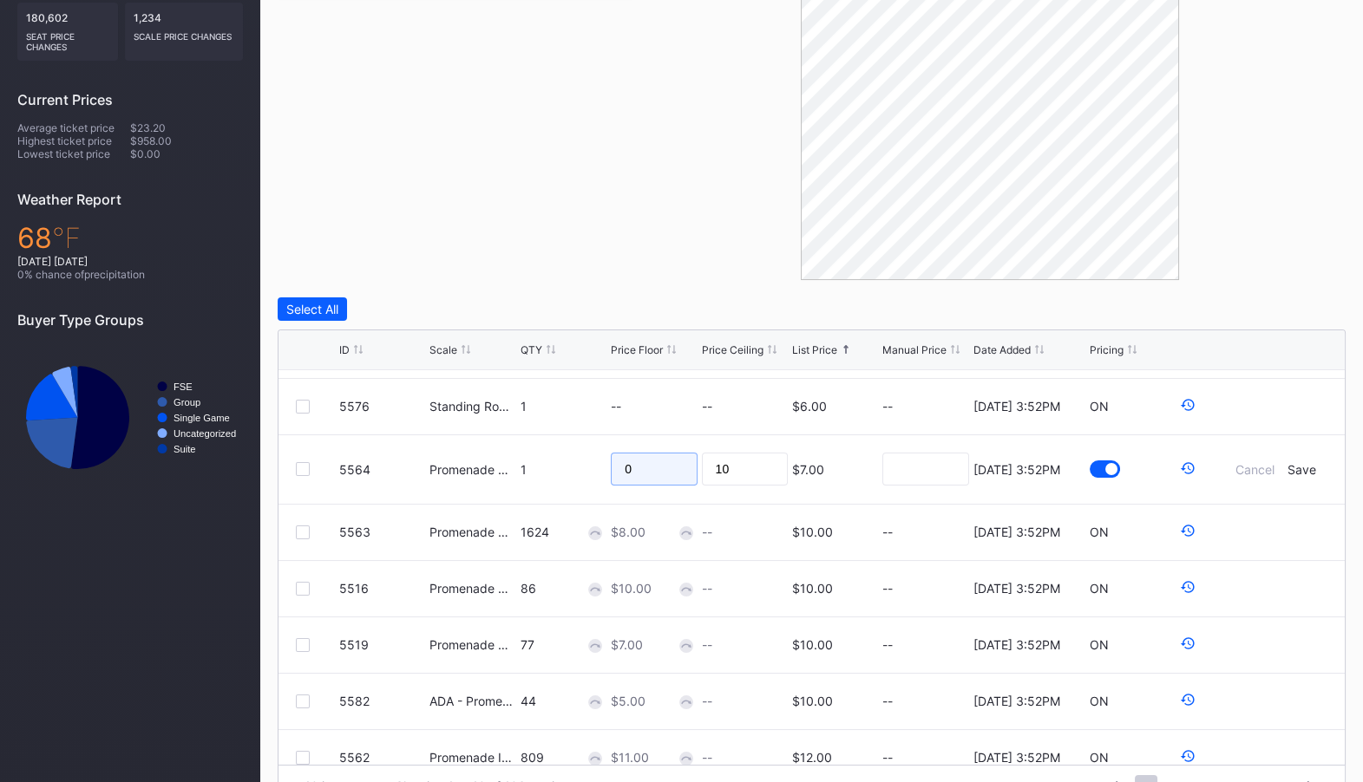
drag, startPoint x: 660, startPoint y: 473, endPoint x: 566, endPoint y: 460, distance: 94.6
click at [570, 461] on form "5564 Promenade Outfield 1 0 10 $7.00 [DATE] 3:52PM Cancel Save" at bounding box center [833, 469] width 988 height 69
type input "8"
click at [1299, 466] on div "Save" at bounding box center [1301, 469] width 29 height 15
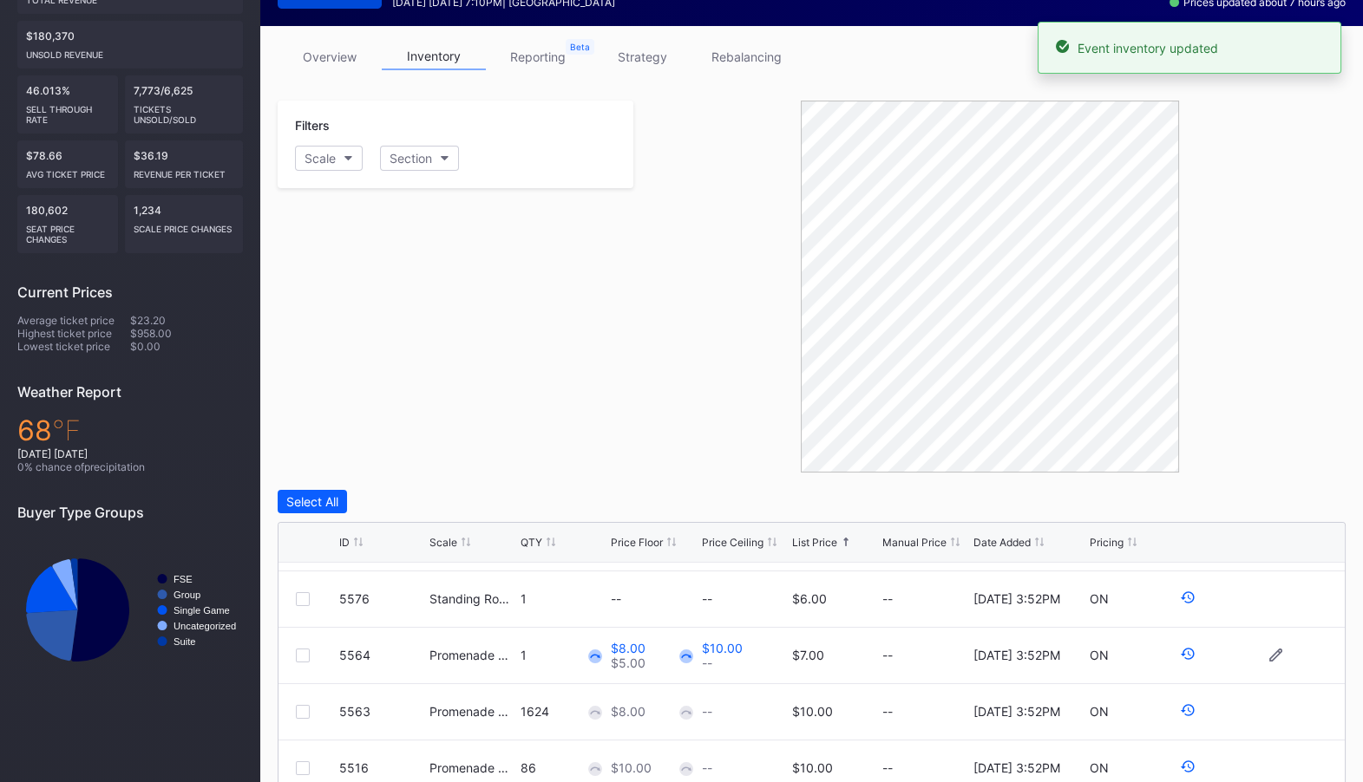
scroll to position [0, 0]
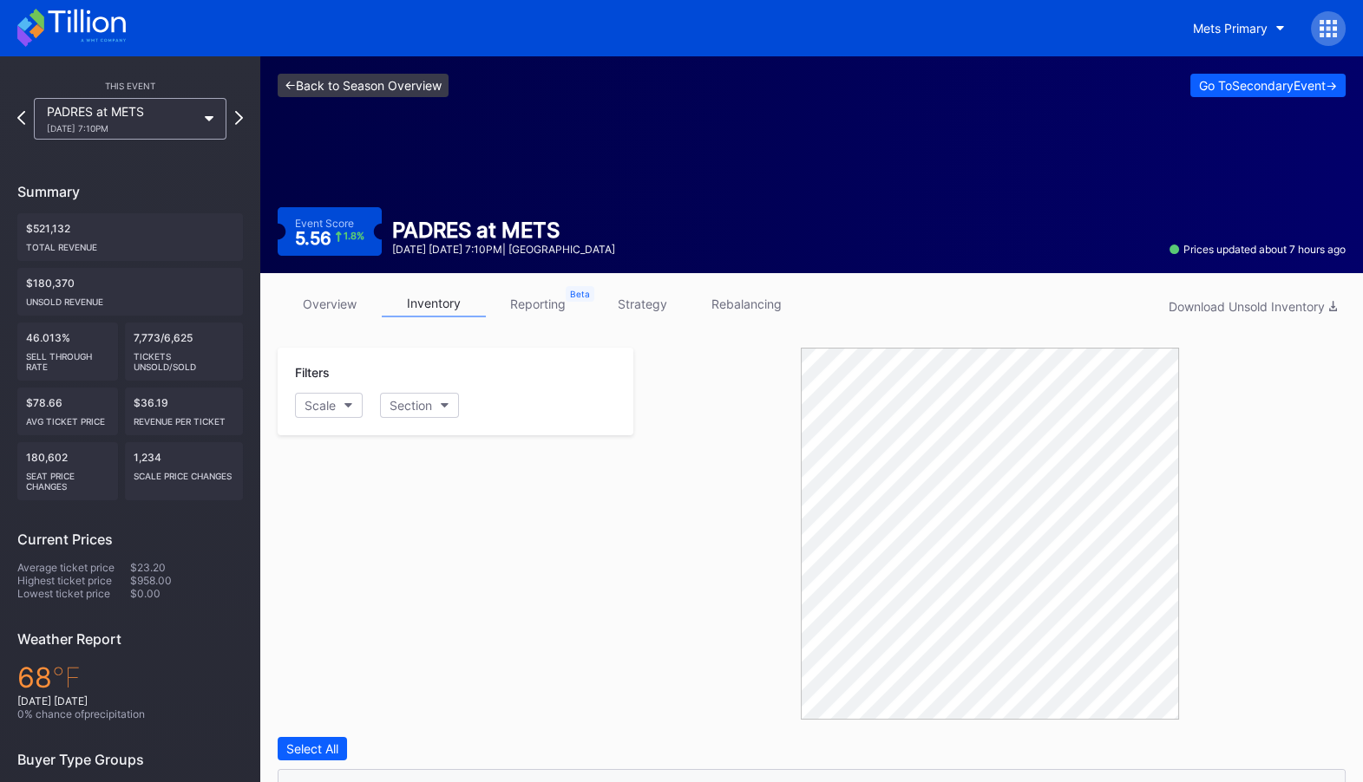
click at [355, 74] on link "<- Back to Season Overview" at bounding box center [363, 85] width 171 height 23
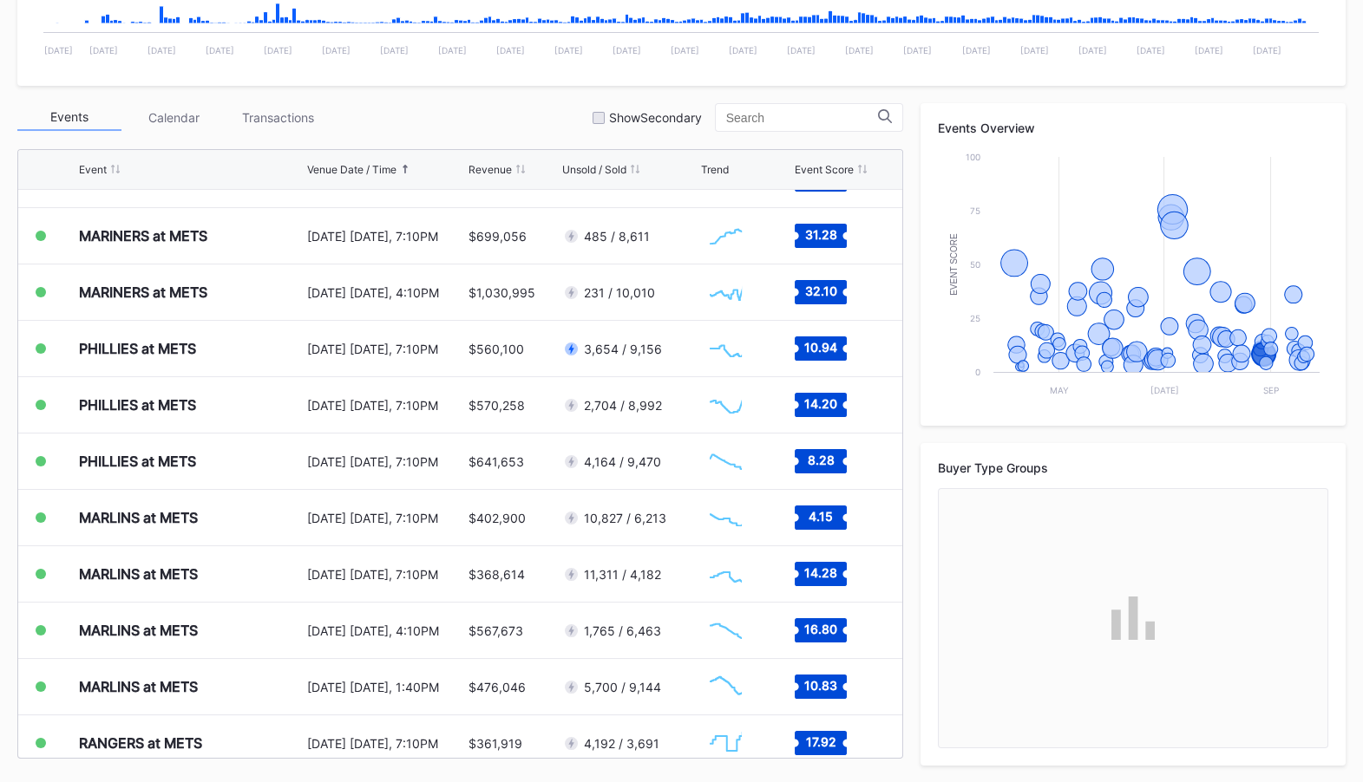
scroll to position [3514, 0]
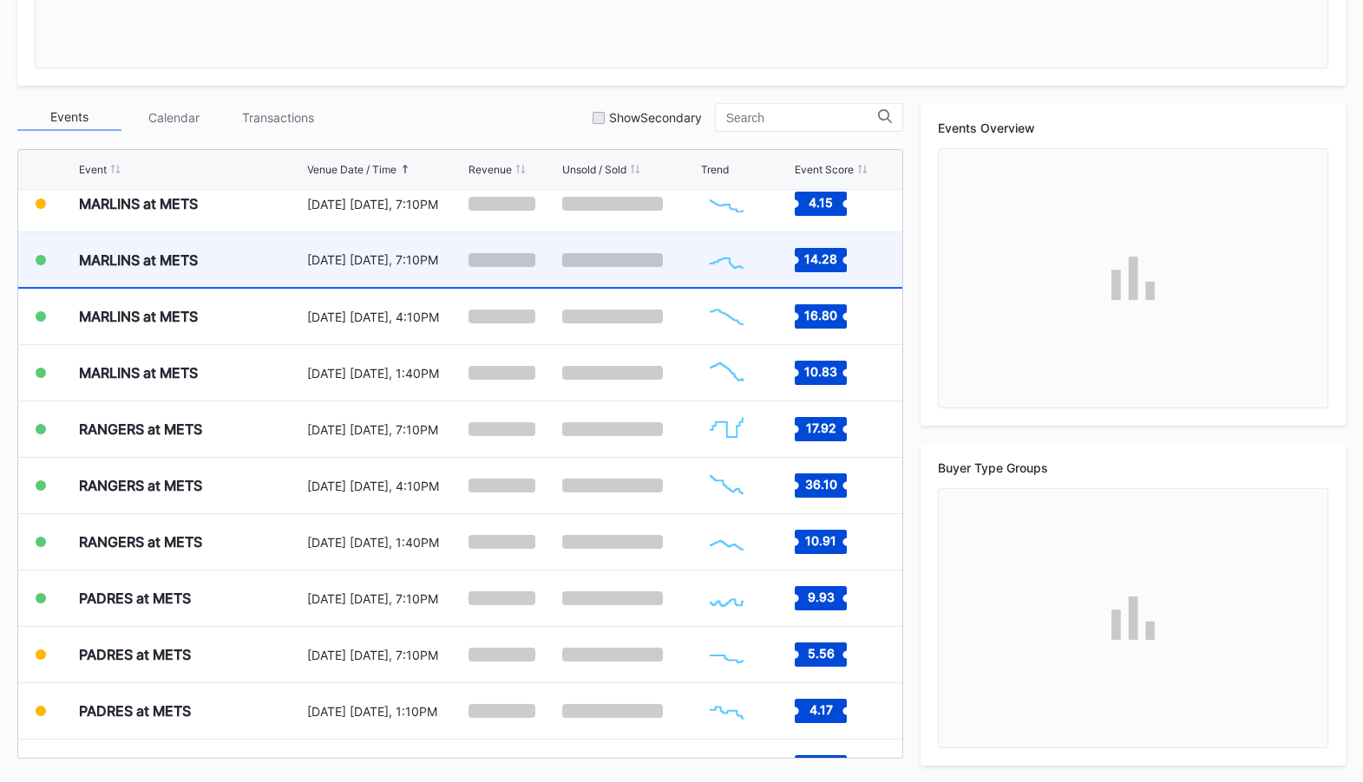
scroll to position [3942, 0]
